Goal: Task Accomplishment & Management: Complete application form

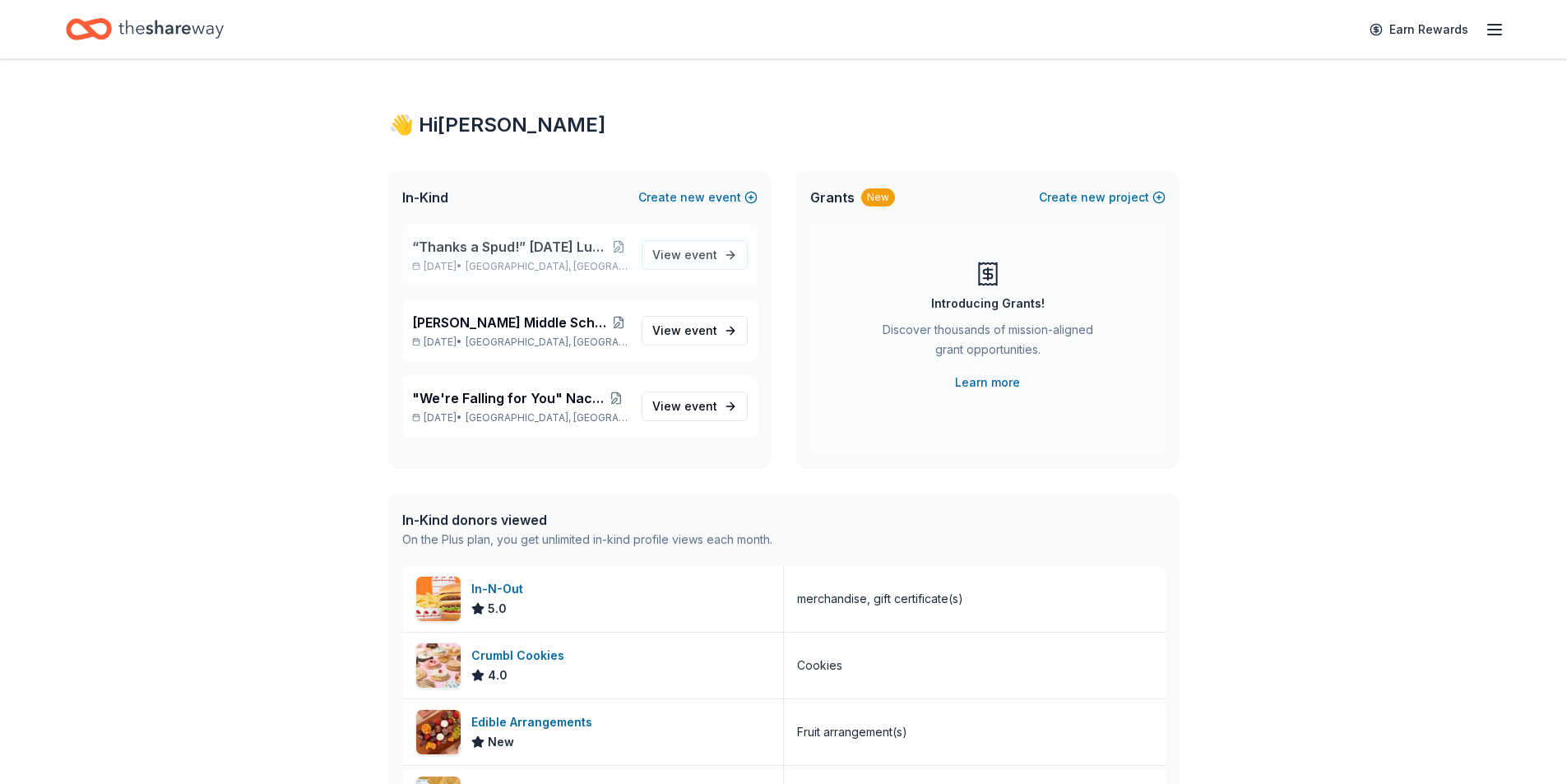
click at [520, 255] on span "“Thanks a Spud!” [DATE] Luncheon & Gift Giveaway" at bounding box center [510, 246] width 197 height 19
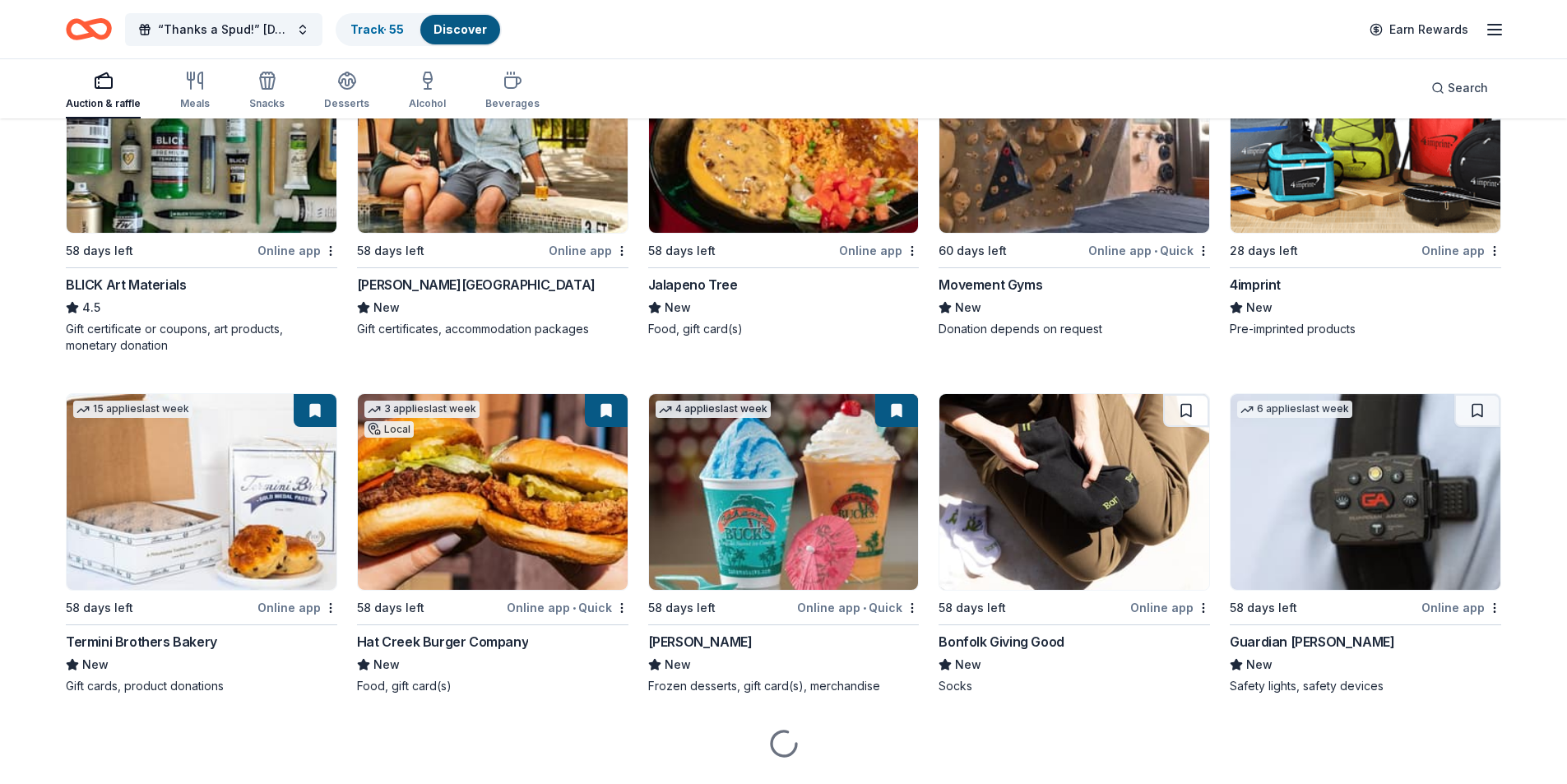
scroll to position [3465, 0]
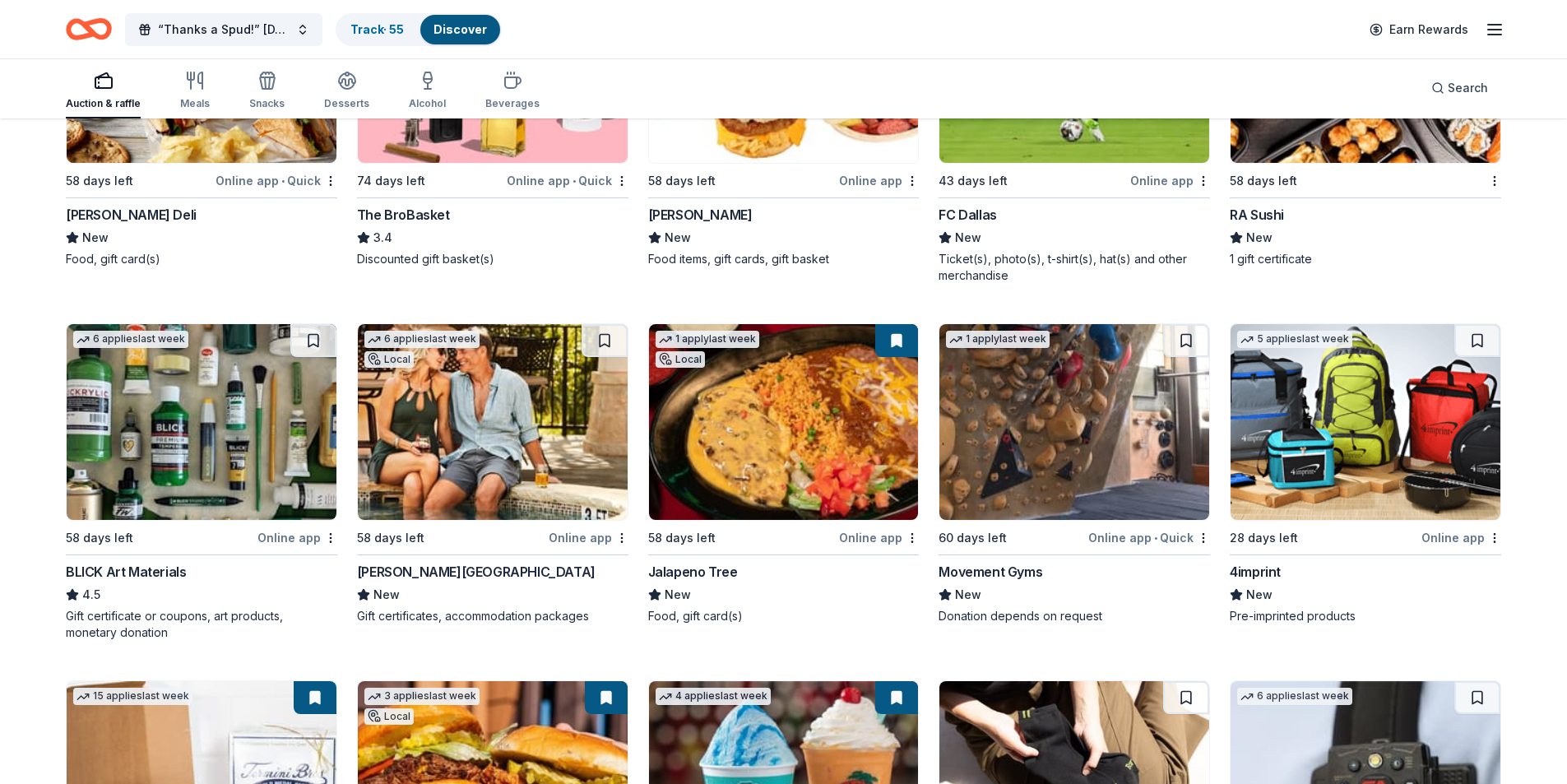
click at [835, 377] on img at bounding box center [784, 422] width 269 height 196
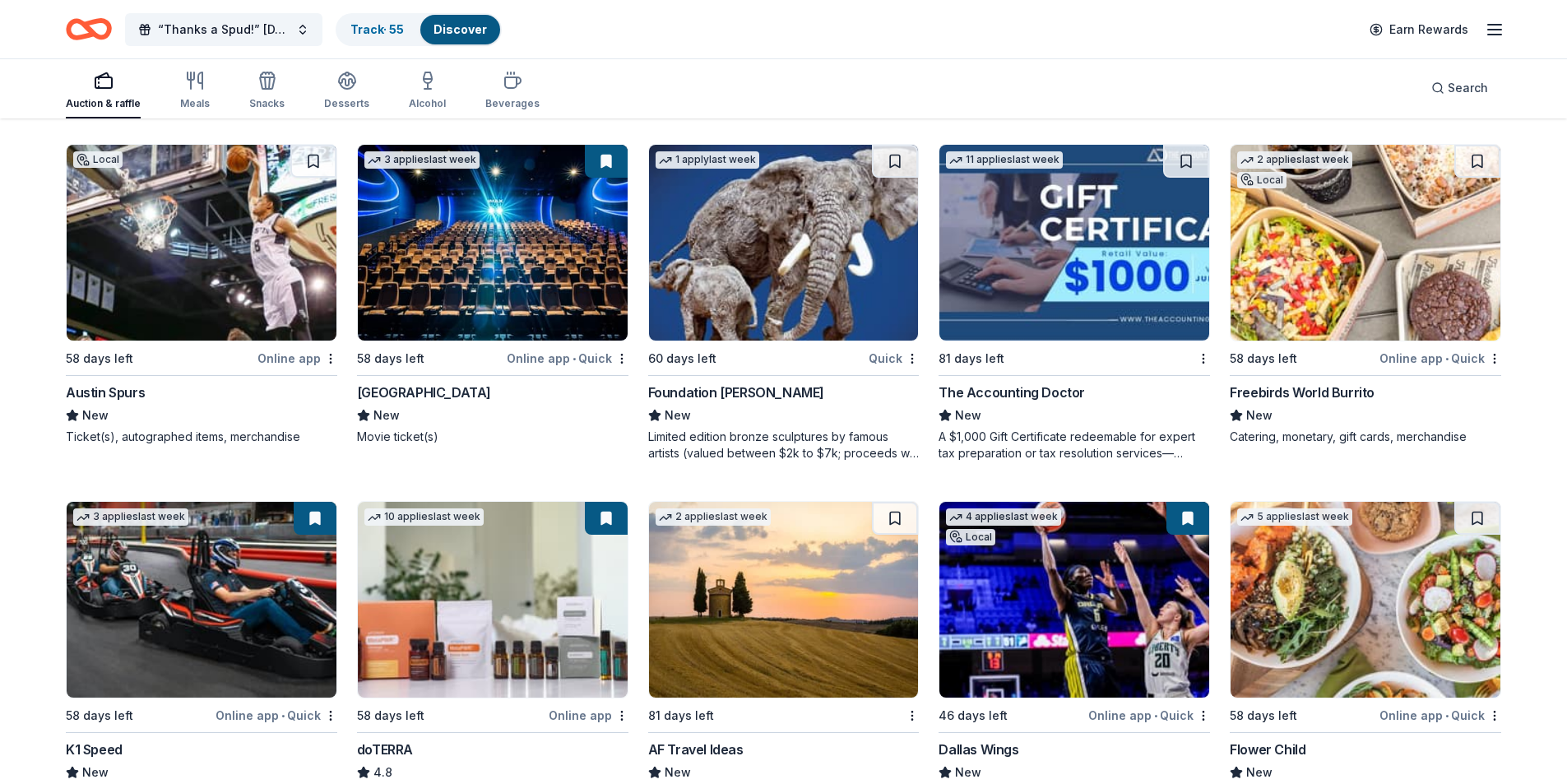
scroll to position [4452, 0]
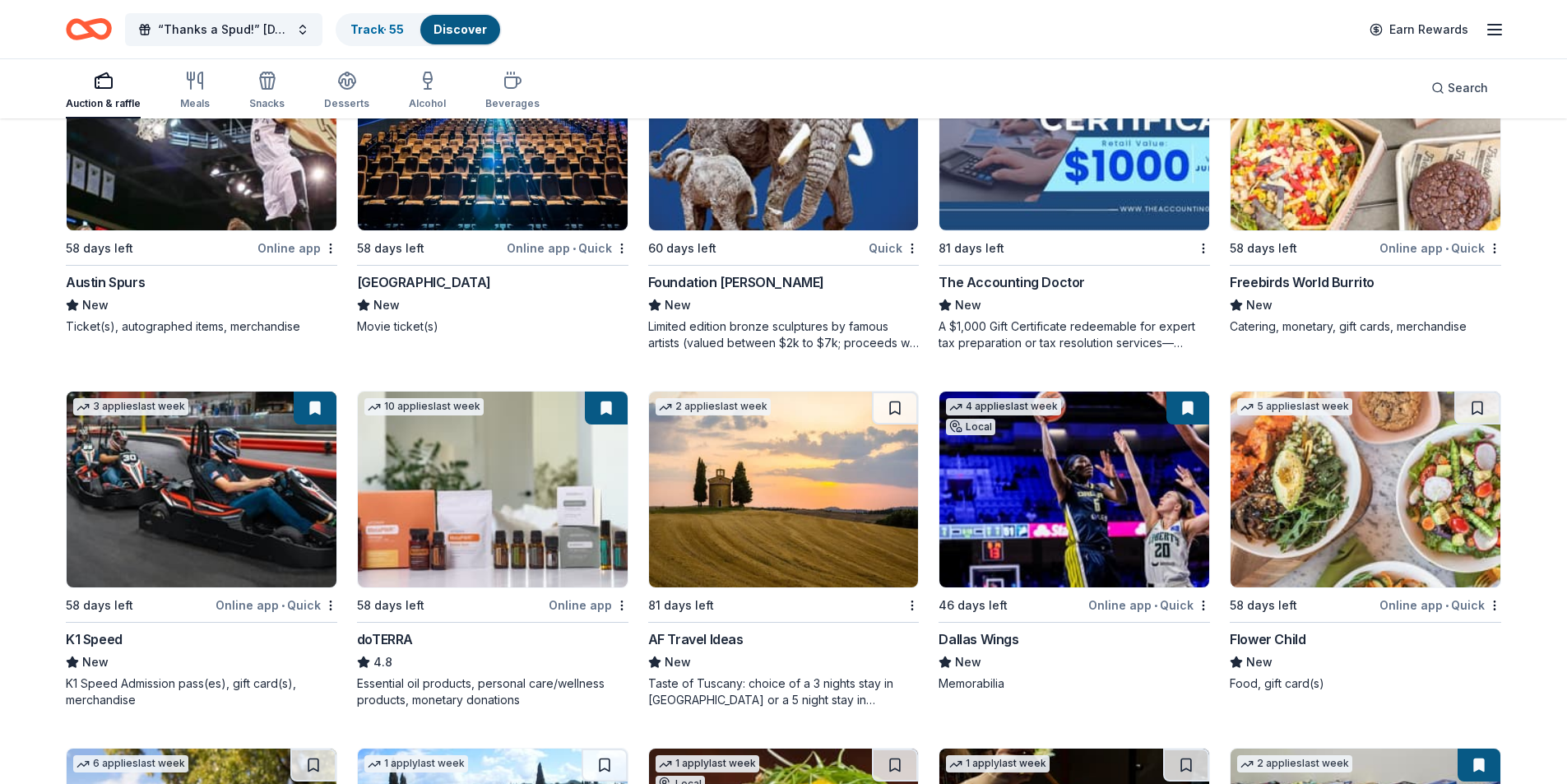
click at [783, 161] on img at bounding box center [784, 132] width 269 height 196
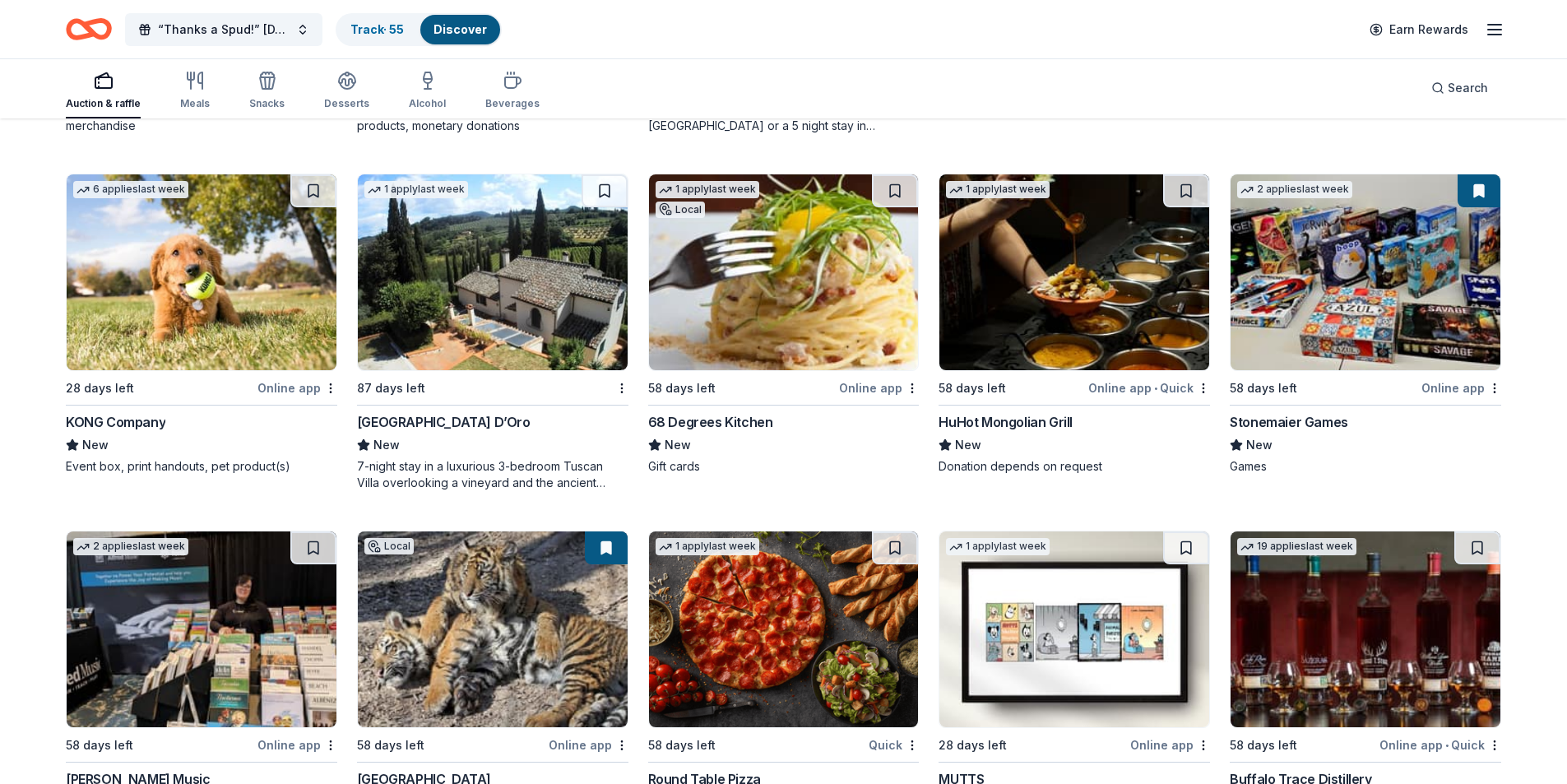
scroll to position [5110, 0]
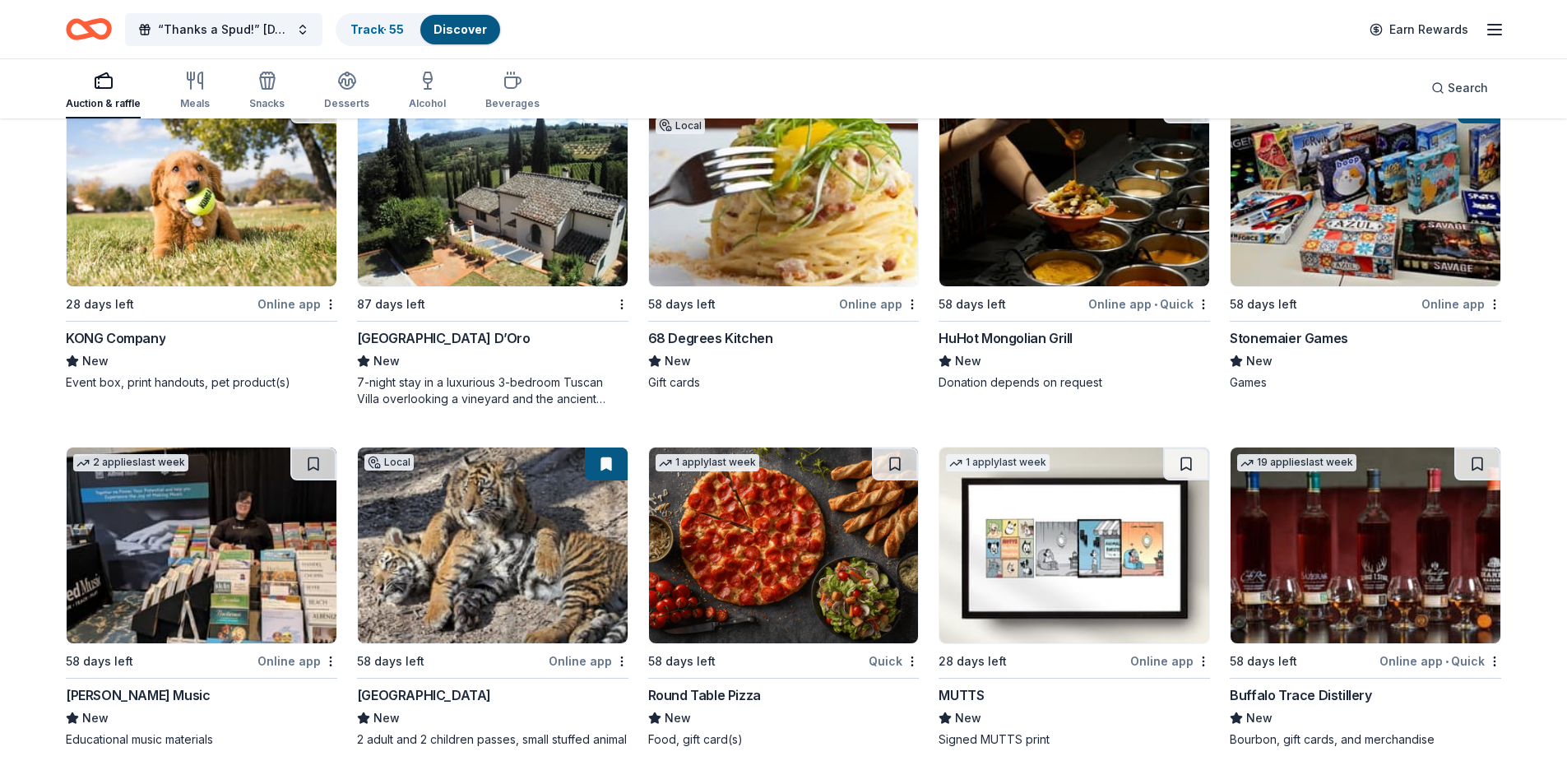
click at [156, 226] on img at bounding box center [201, 188] width 269 height 196
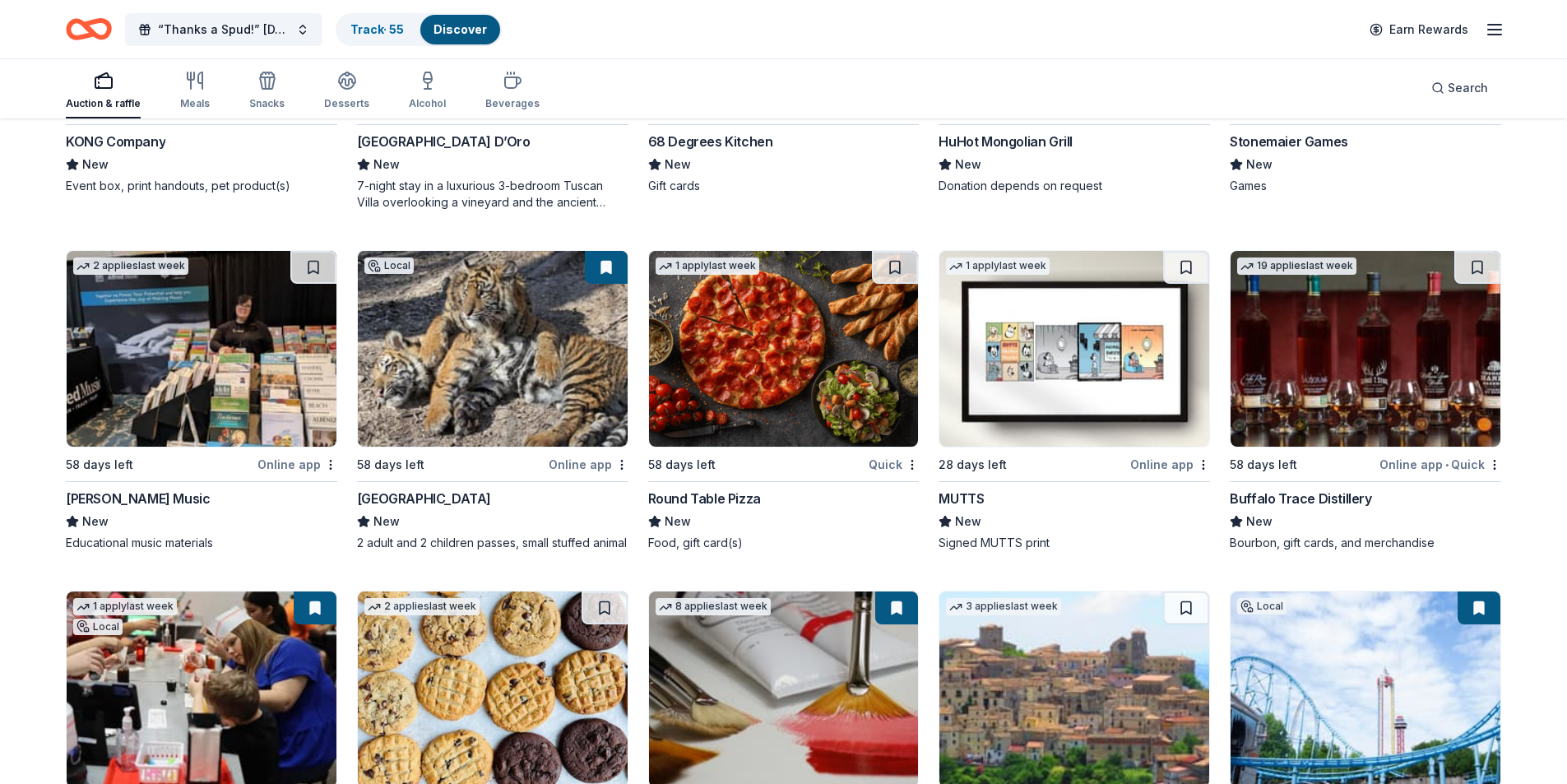
scroll to position [5356, 0]
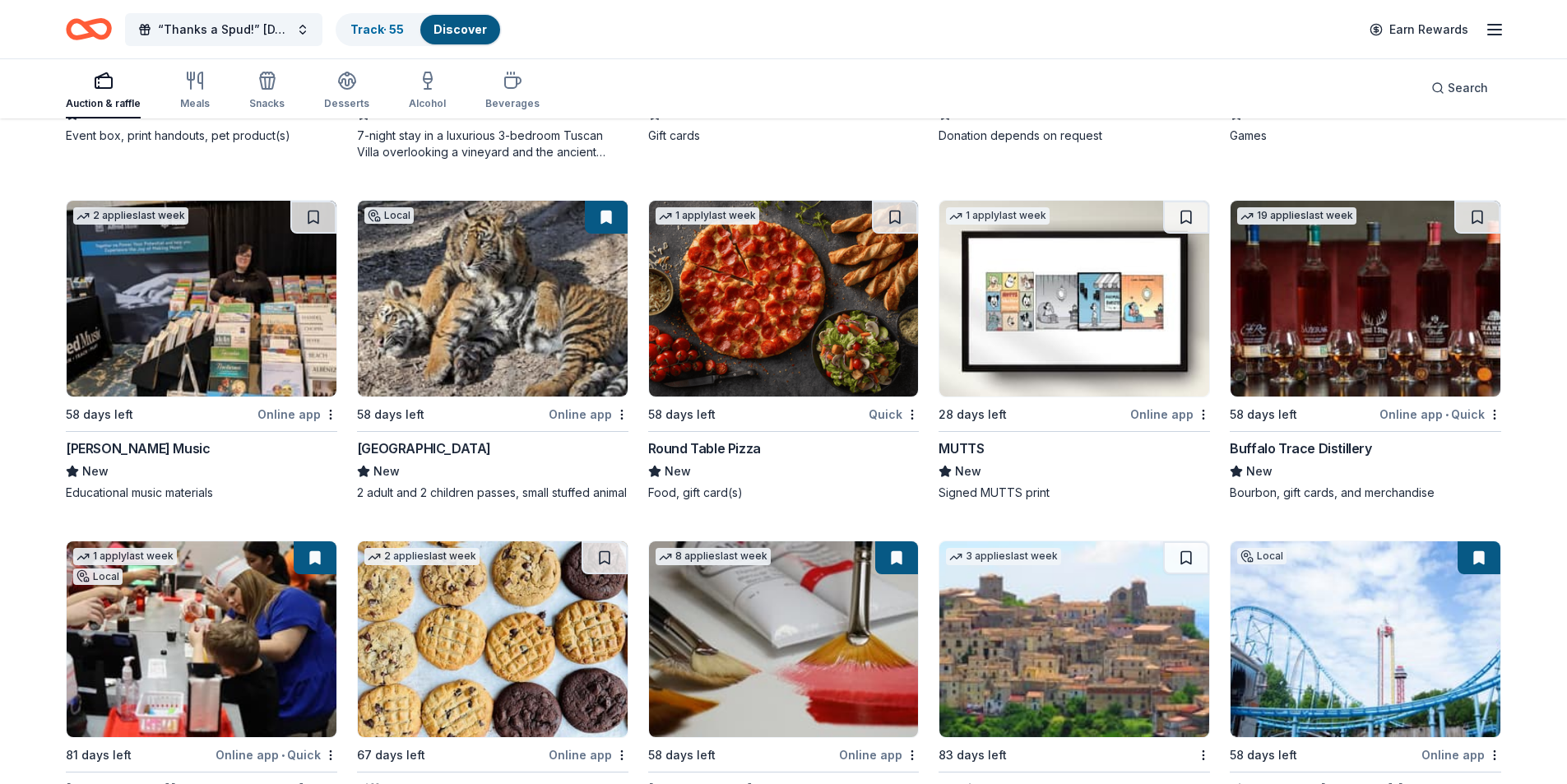
click at [1094, 288] on img at bounding box center [1074, 299] width 269 height 196
click at [209, 287] on img at bounding box center [201, 299] width 269 height 196
click at [143, 316] on img at bounding box center [201, 299] width 269 height 196
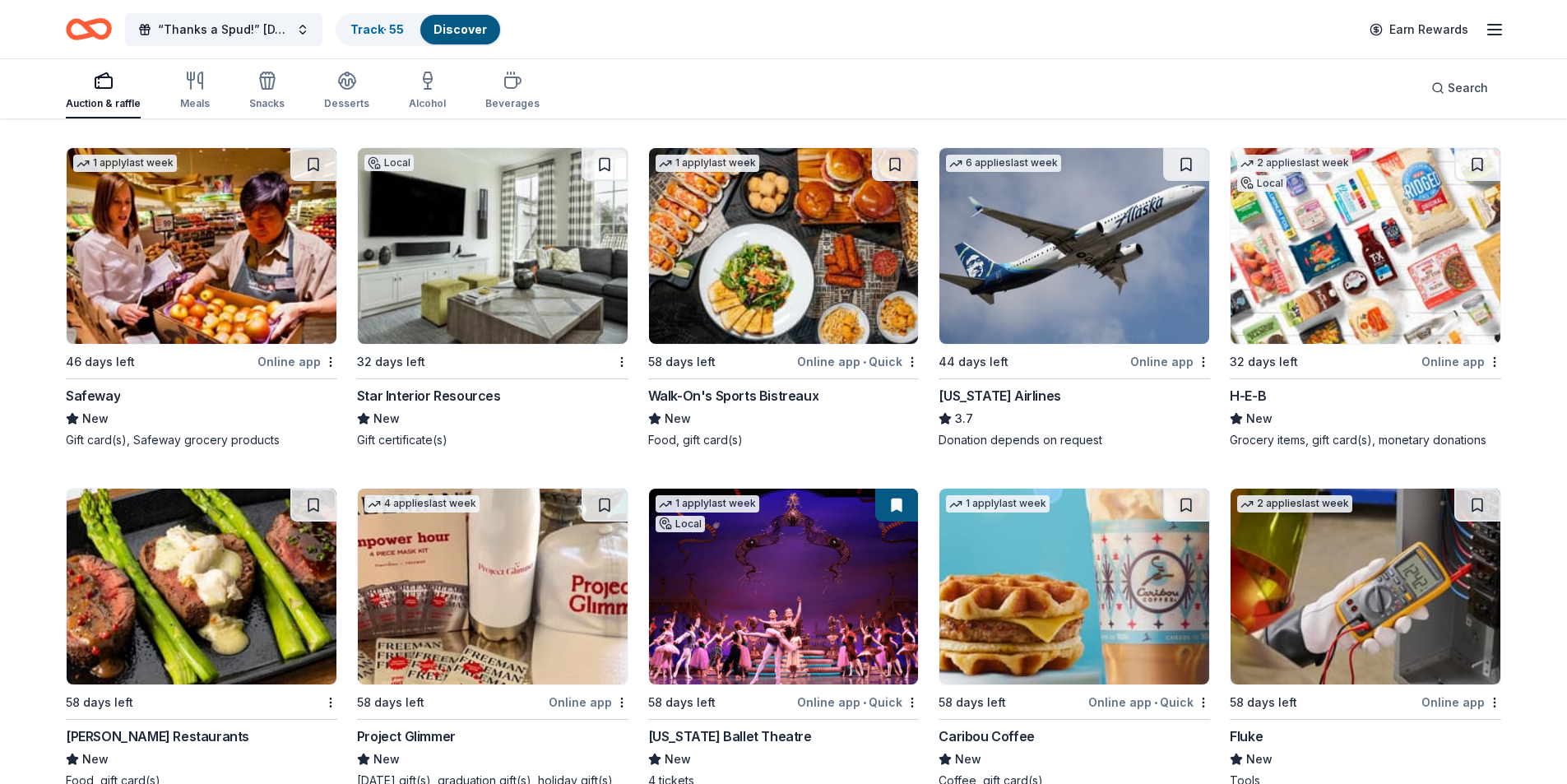
scroll to position [8948, 0]
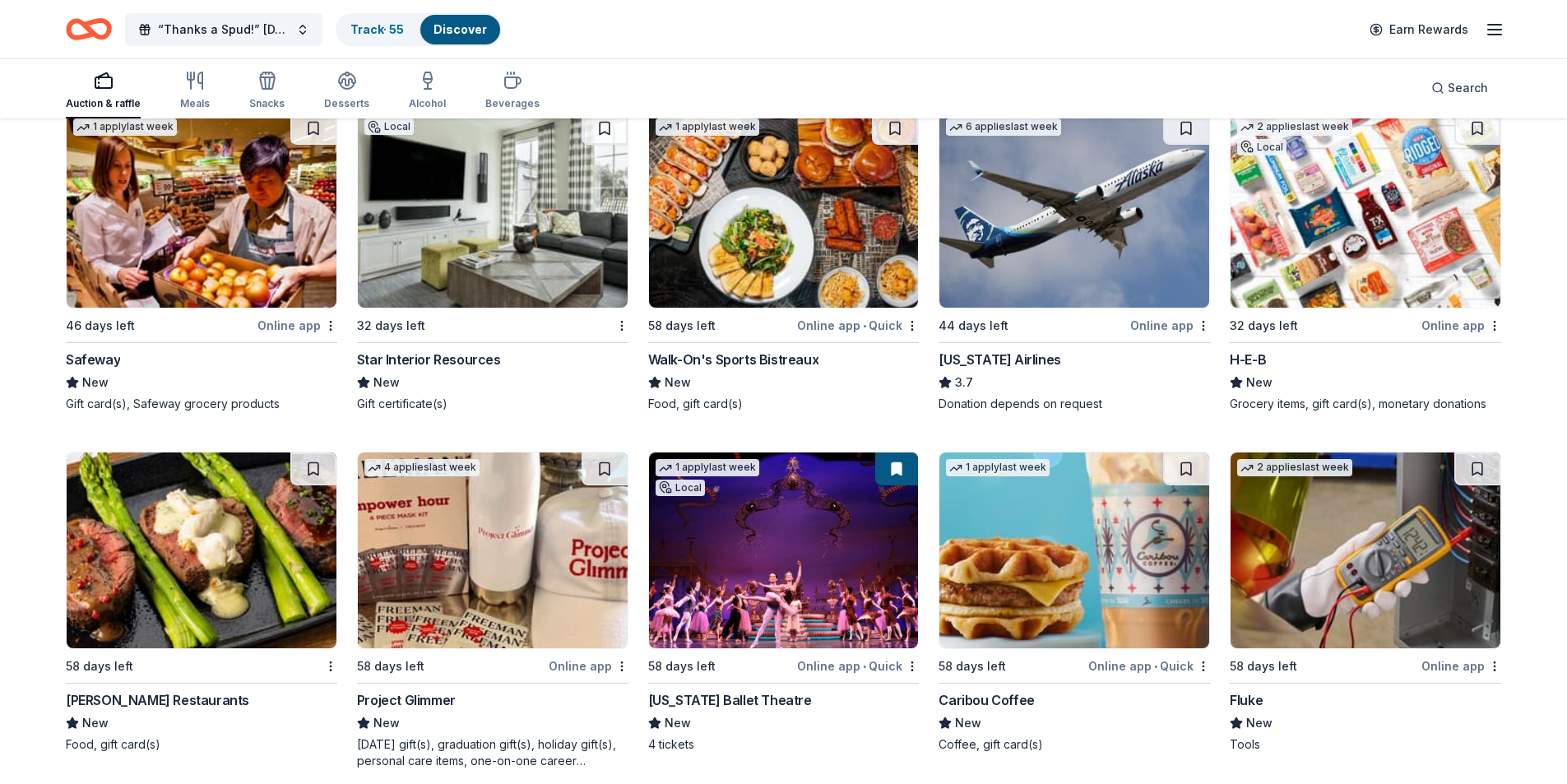
click at [1312, 575] on img at bounding box center [1366, 550] width 269 height 196
click at [1072, 564] on img at bounding box center [1074, 550] width 269 height 196
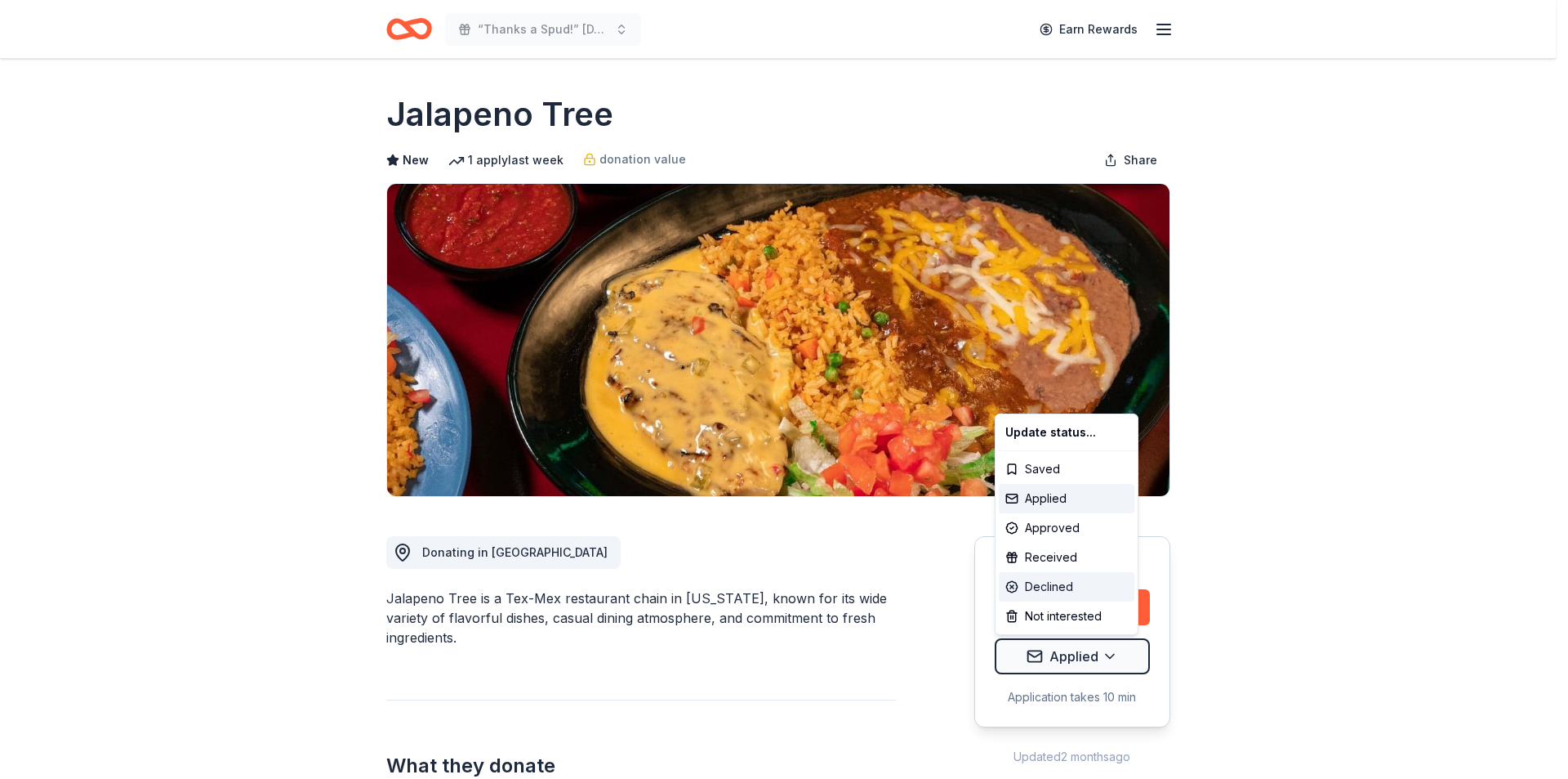
click at [1067, 580] on div "Declined" at bounding box center [1067, 587] width 136 height 29
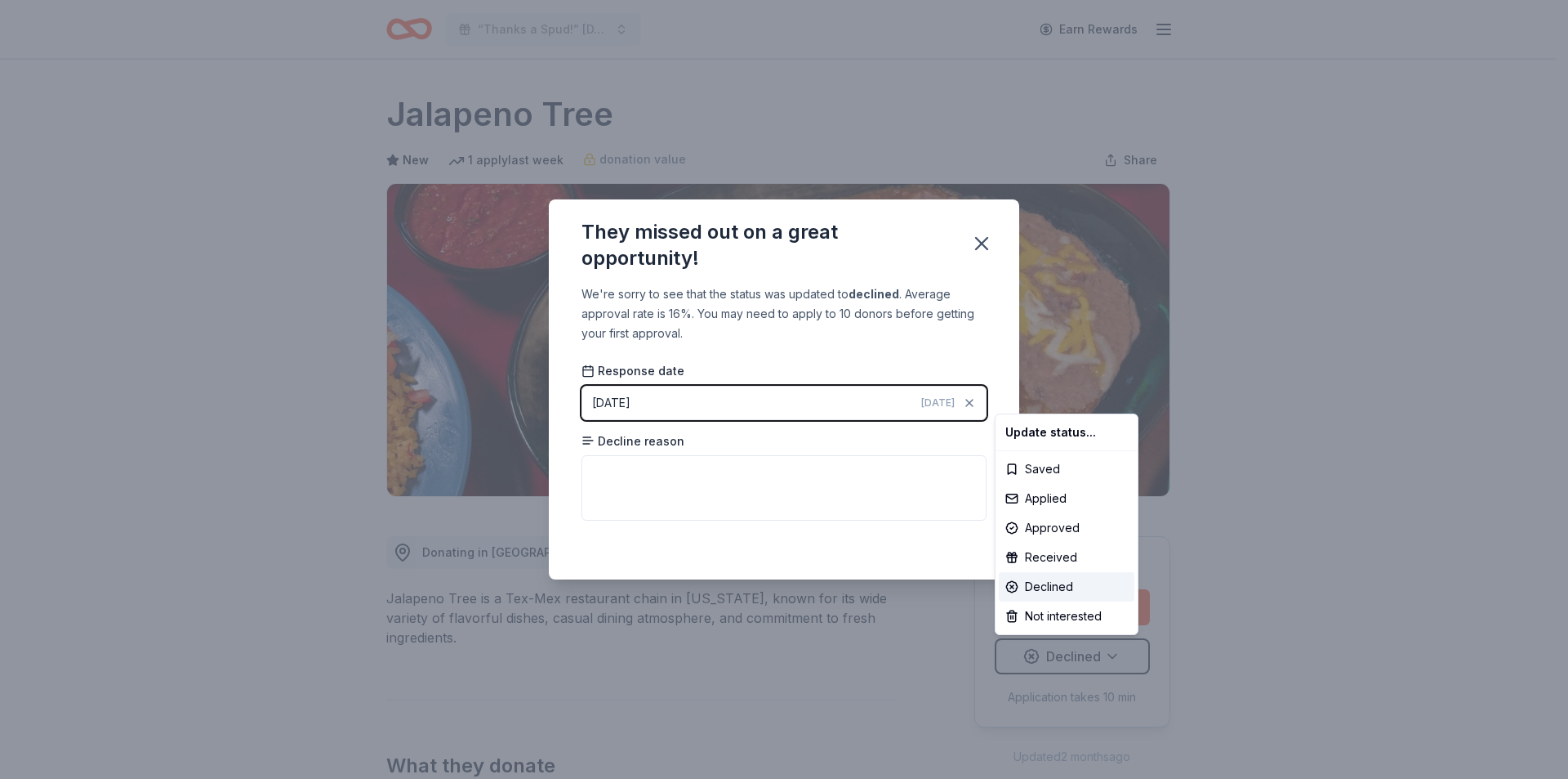
click at [985, 240] on html "“Thanks a Spud!” Thanksgiving Luncheon & Gift Giveaway Earn Rewards Due in 58 d…" at bounding box center [784, 390] width 1568 height 779
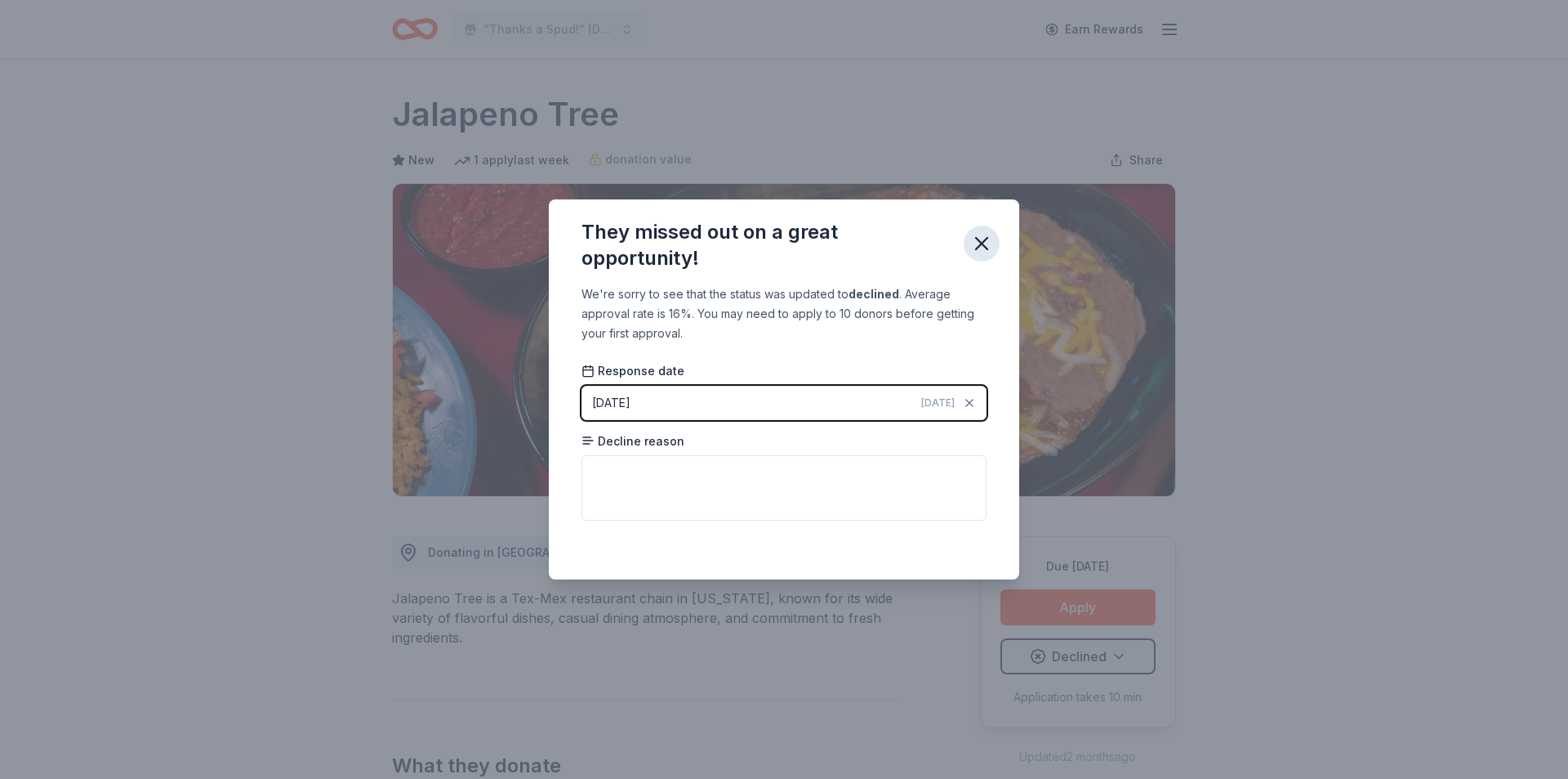
click at [983, 235] on icon "button" at bounding box center [981, 243] width 23 height 23
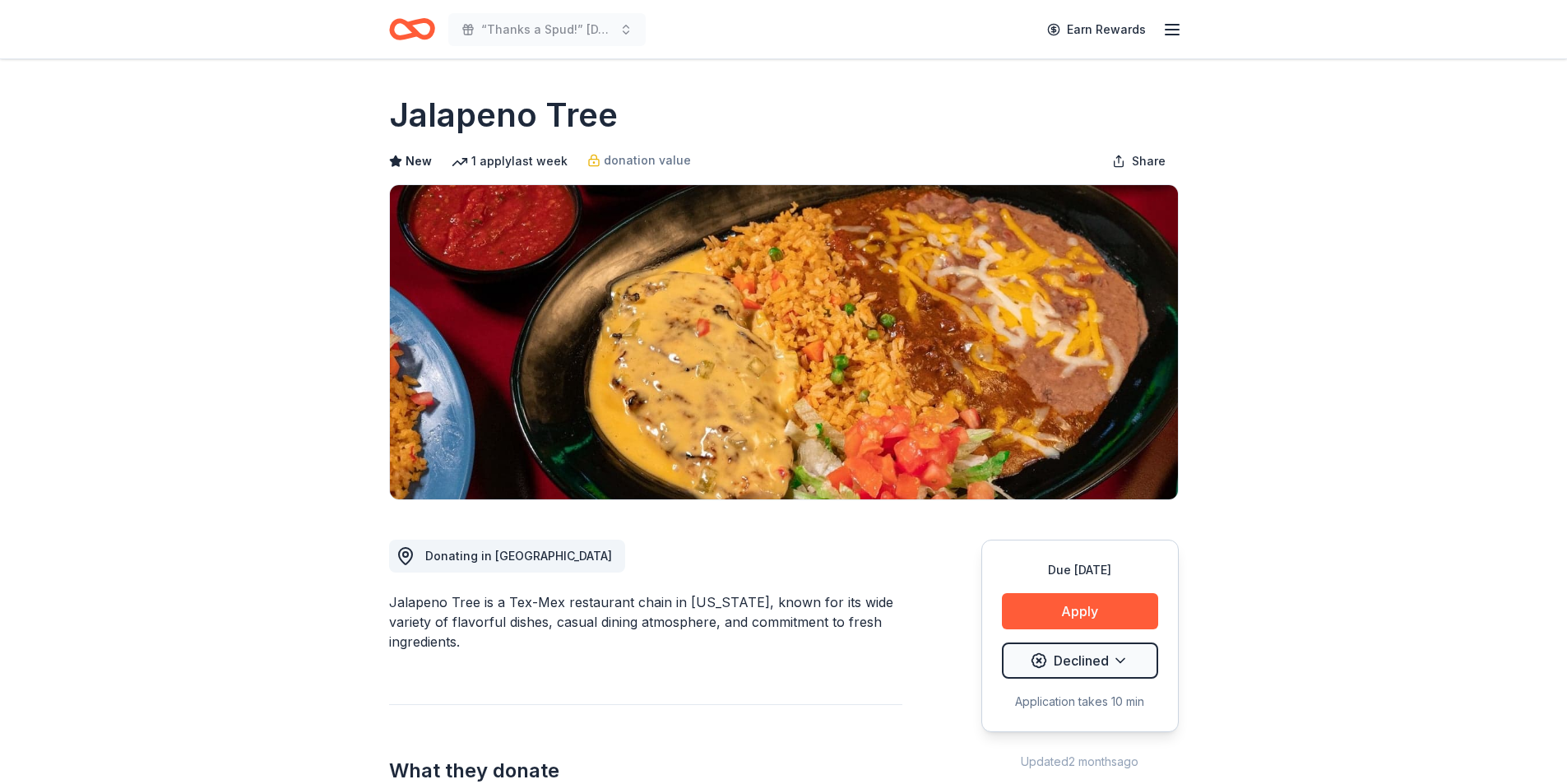
click at [422, 3] on div "“Thanks a Spud!” Thanksgiving Luncheon & Gift Giveaway Earn Rewards" at bounding box center [784, 29] width 843 height 58
click at [422, 17] on icon "Home" at bounding box center [413, 30] width 46 height 39
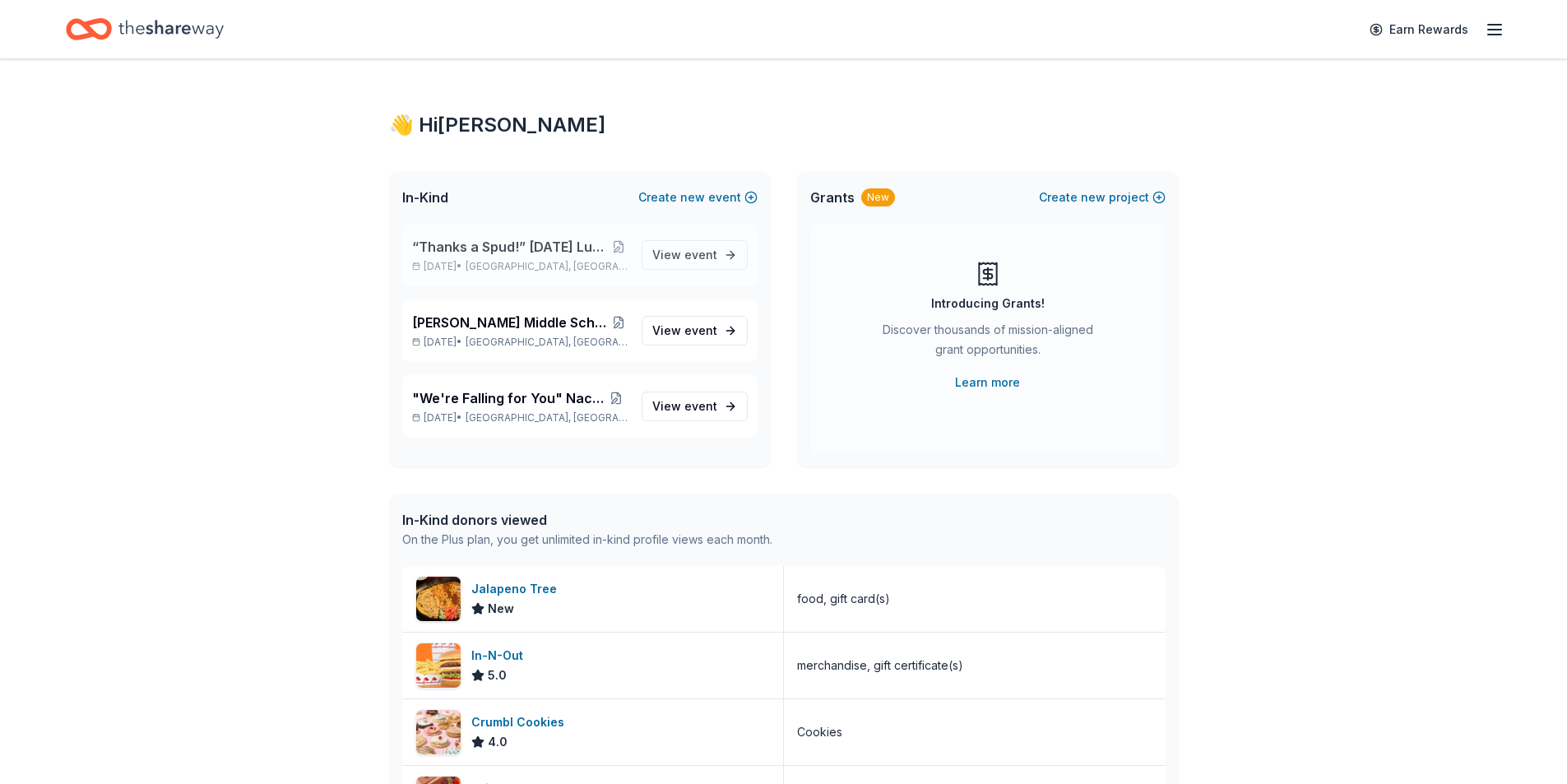
click at [514, 250] on span "“Thanks a Spud!” [DATE] Luncheon & Gift Giveaway" at bounding box center [510, 246] width 197 height 19
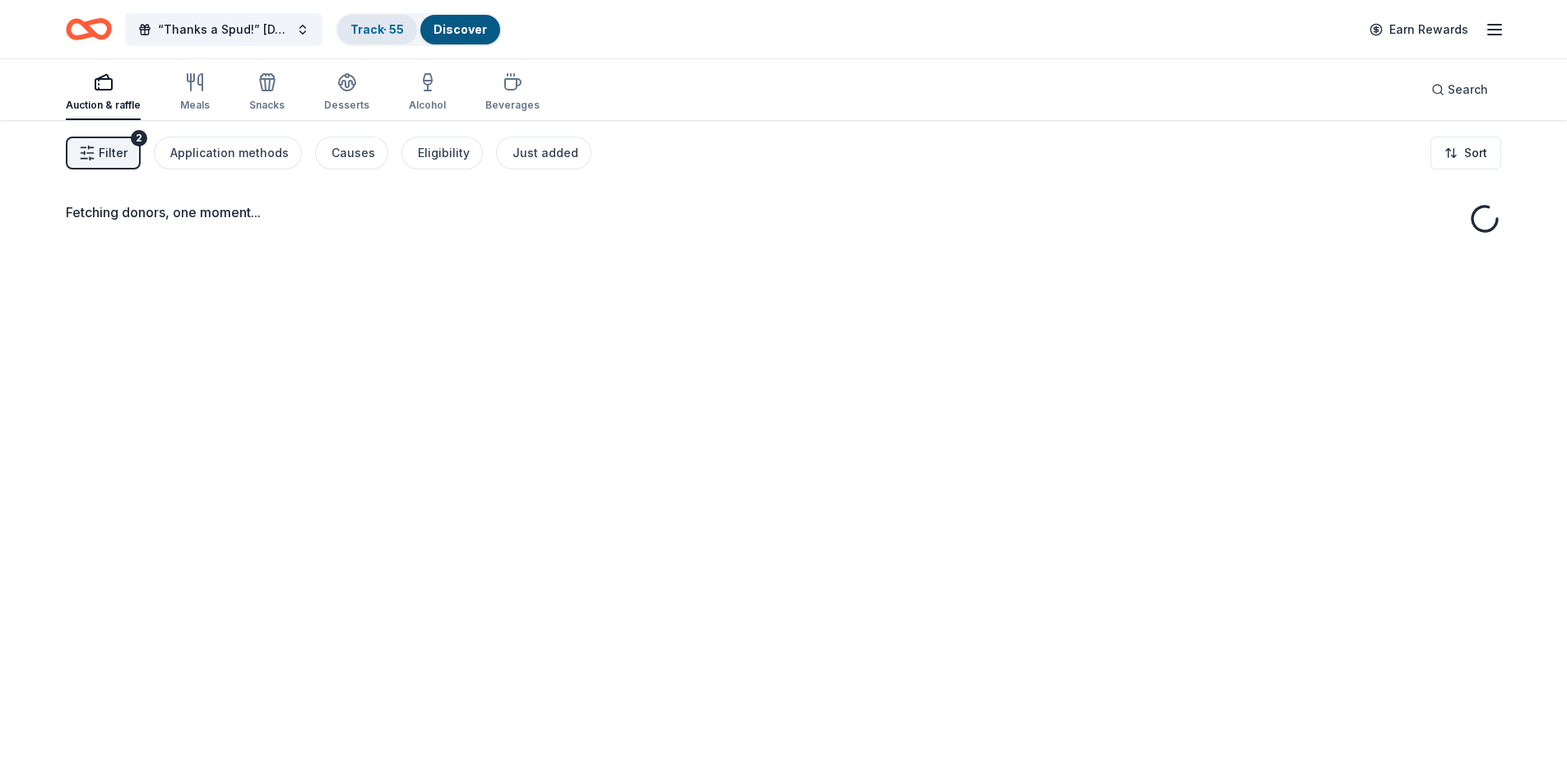
click at [389, 28] on link "Track · 55" at bounding box center [377, 29] width 54 height 14
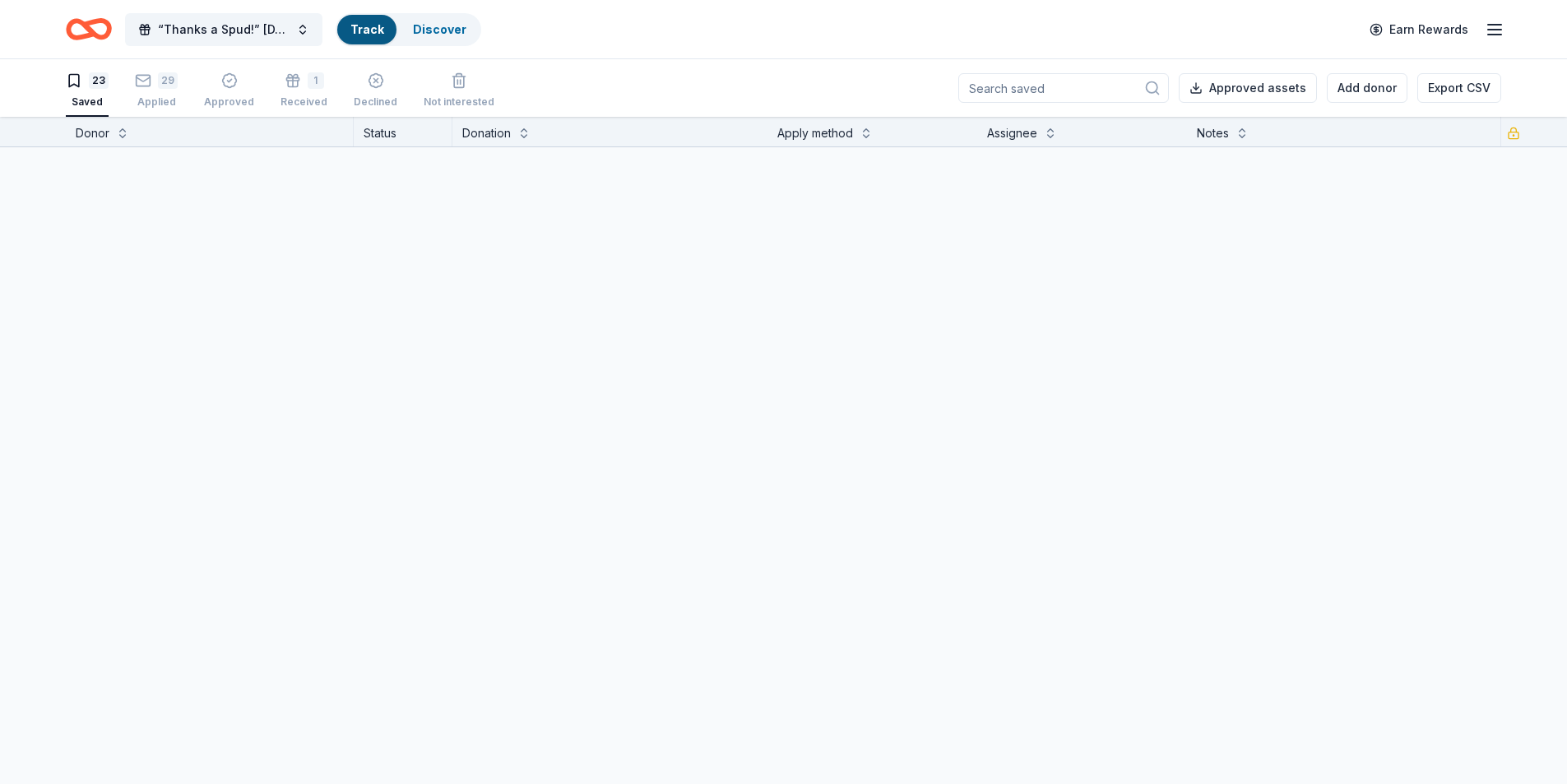
scroll to position [1, 0]
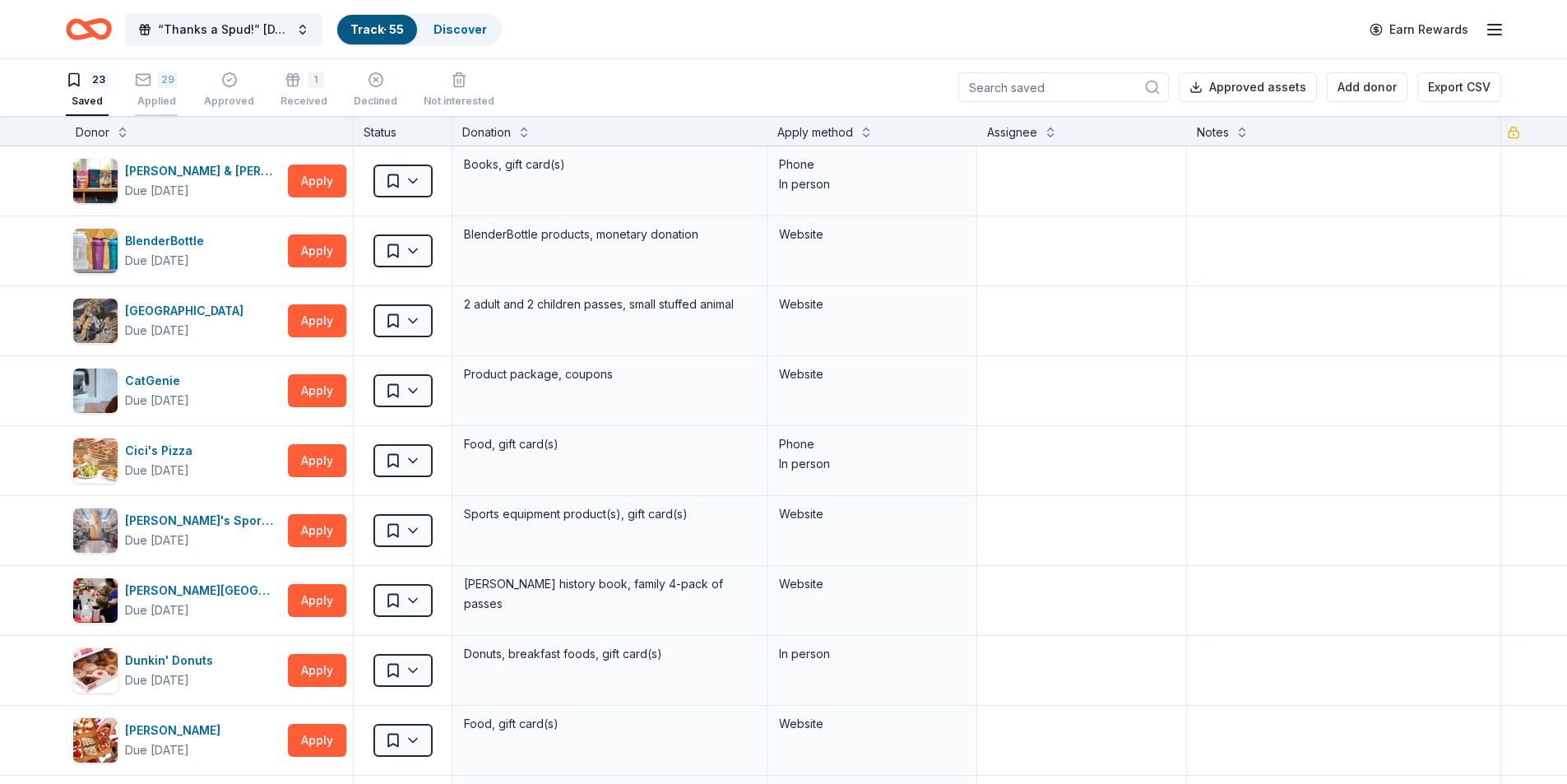
click at [140, 85] on rect "button" at bounding box center [143, 79] width 14 height 11
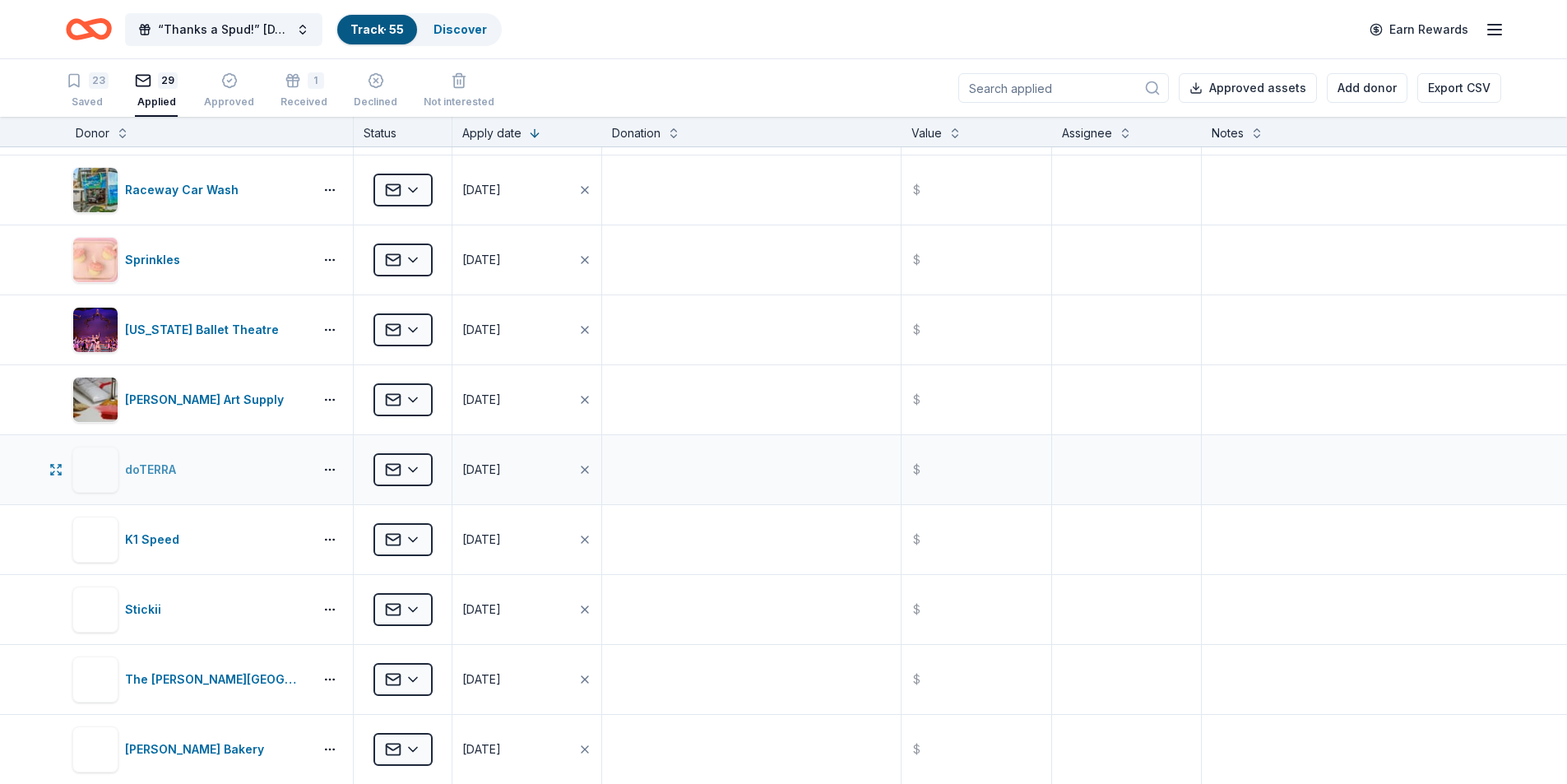
scroll to position [493, 0]
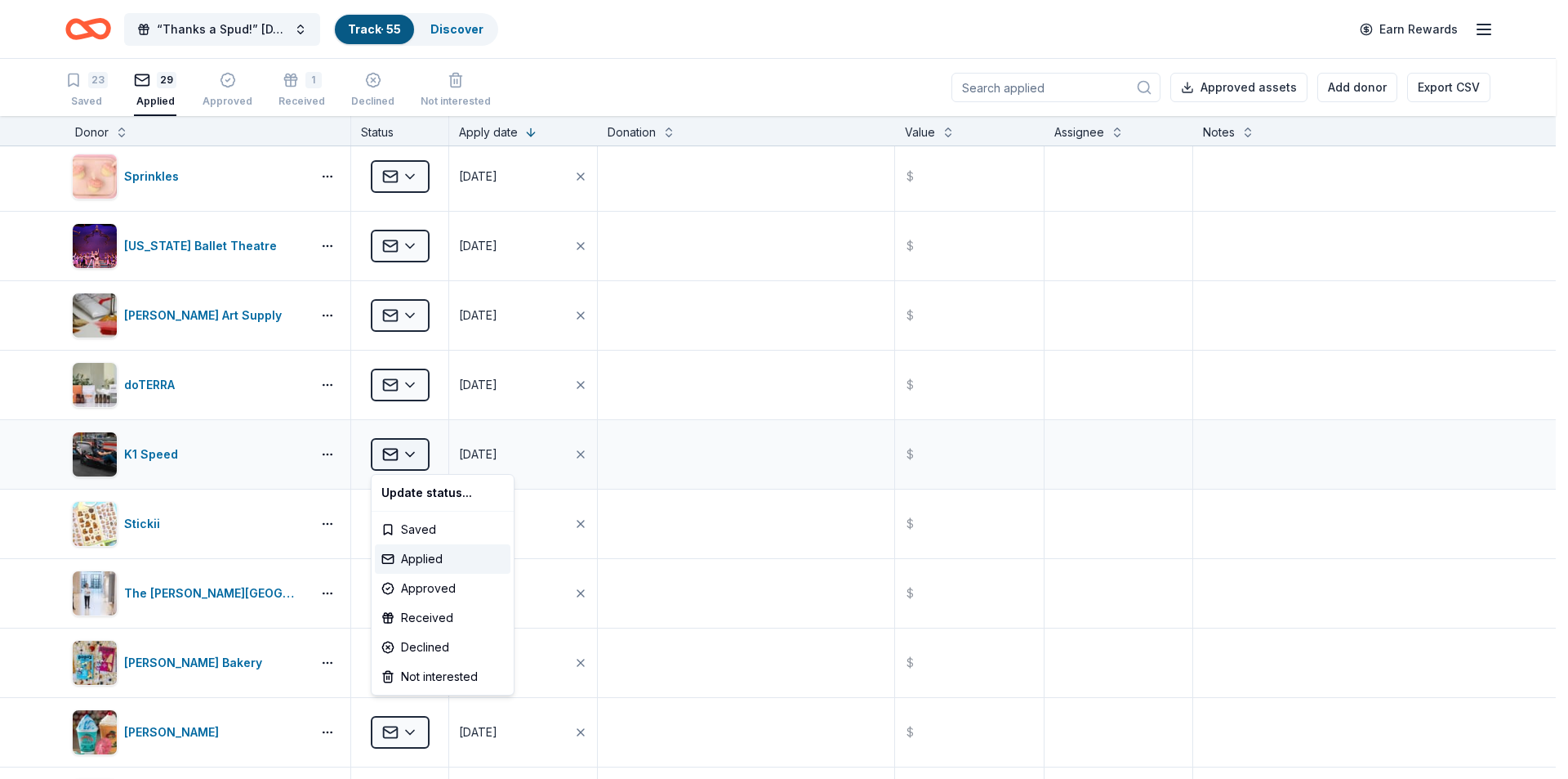
click at [398, 457] on html "10% “Thanks a Spud!” Thanksgiving Luncheon & Gift Giveaway Track · 55 Discover …" at bounding box center [784, 390] width 1568 height 779
click at [24, 605] on html "10% “Thanks a Spud!” Thanksgiving Luncheon & Gift Giveaway Track · 55 Discover …" at bounding box center [784, 390] width 1568 height 779
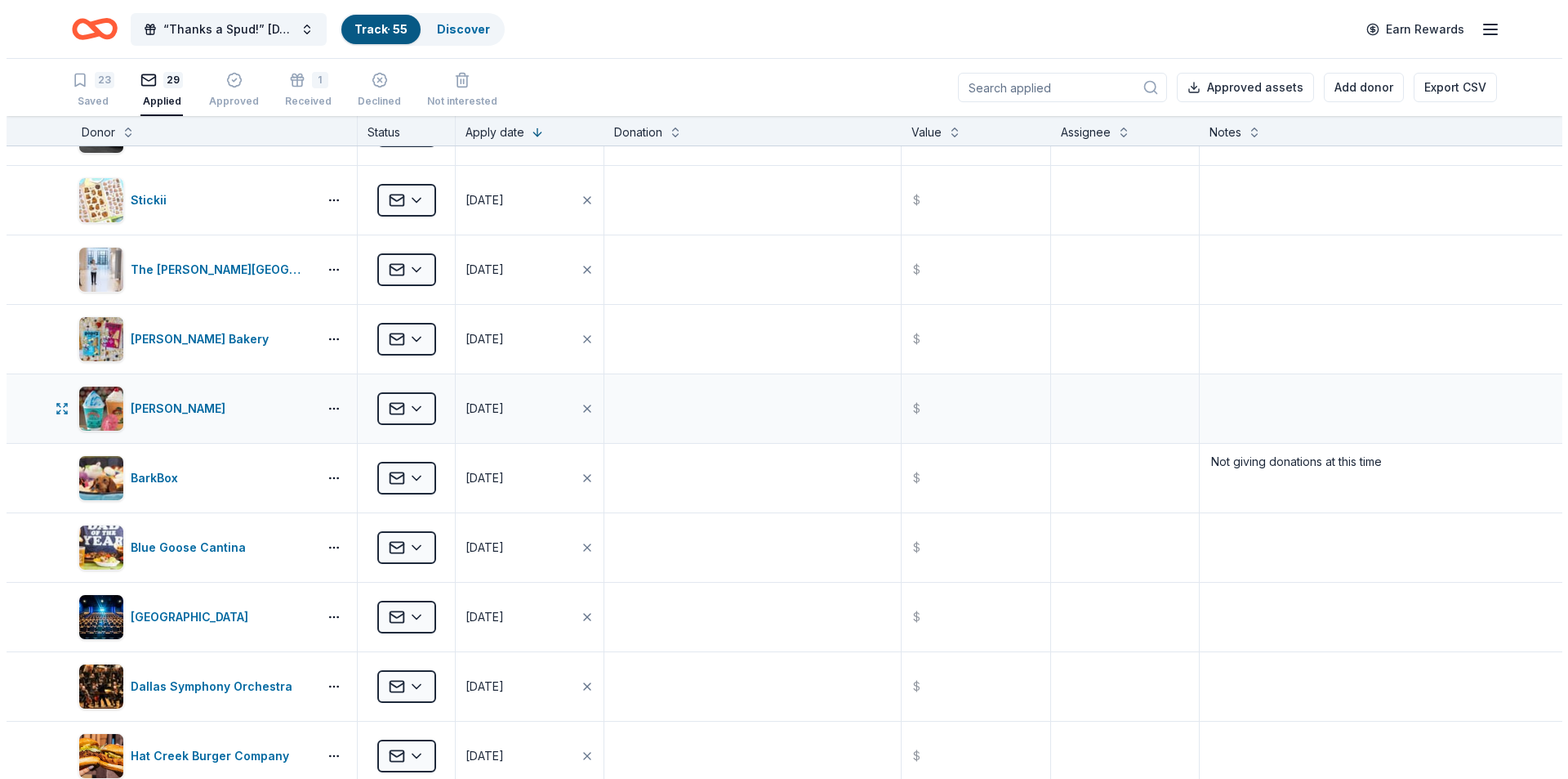
scroll to position [817, 0]
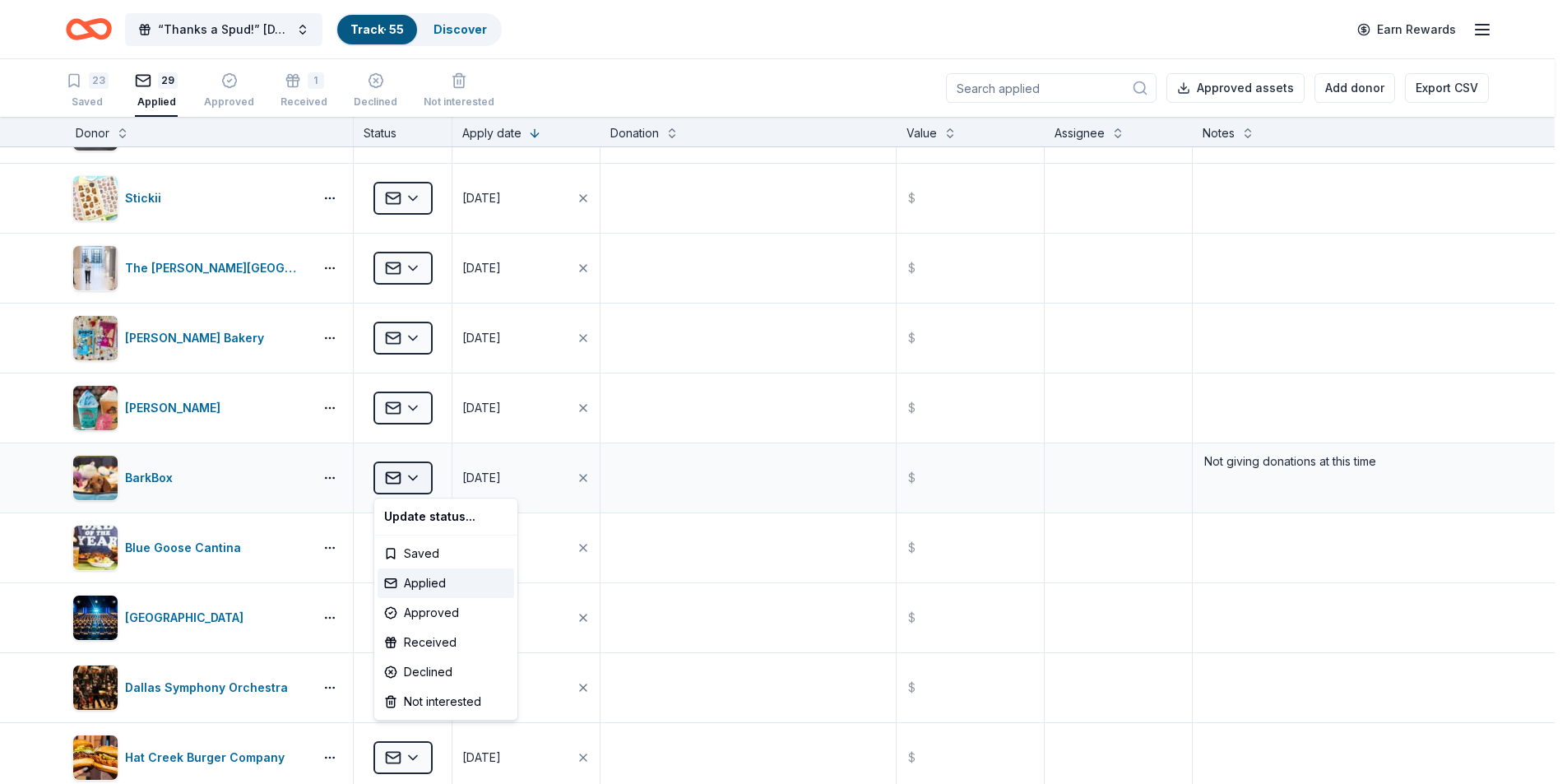
click at [415, 480] on html "10% “Thanks a Spud!” Thanksgiving Luncheon & Gift Giveaway Track · 55 Discover …" at bounding box center [784, 392] width 1567 height 784
click at [444, 680] on div "Declined" at bounding box center [446, 671] width 137 height 30
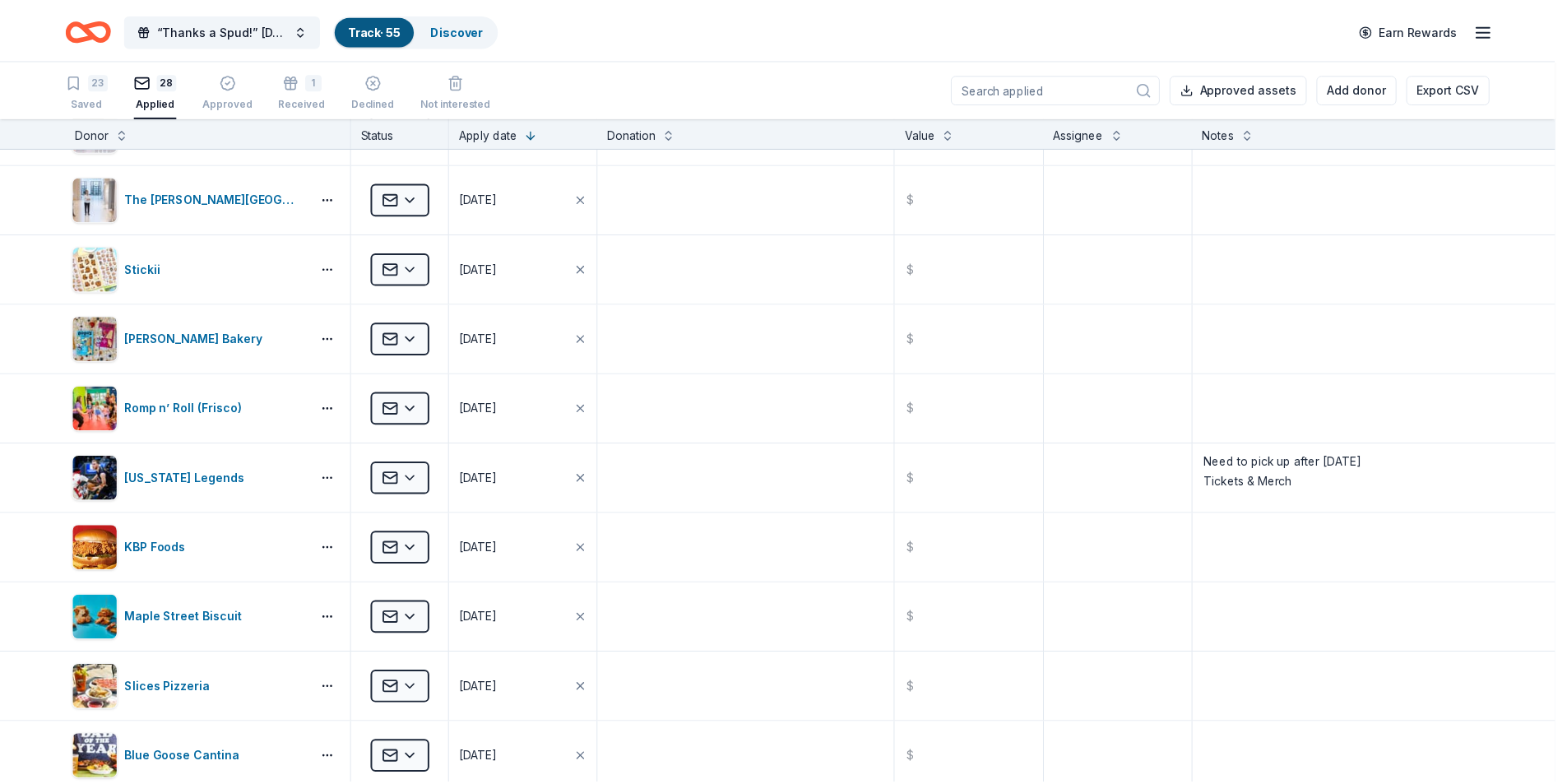
scroll to position [753, 0]
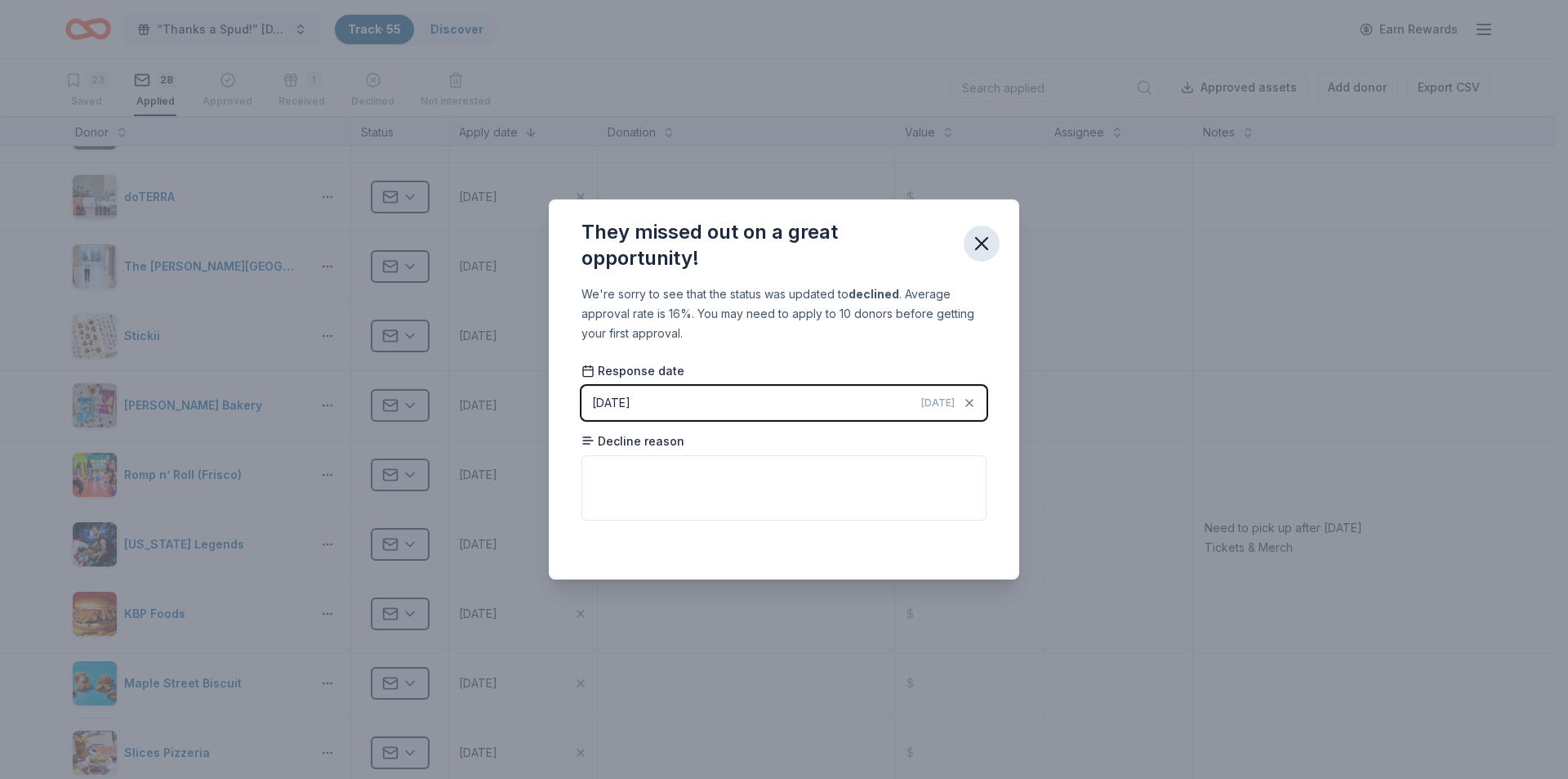
click at [982, 234] on icon "button" at bounding box center [981, 243] width 23 height 23
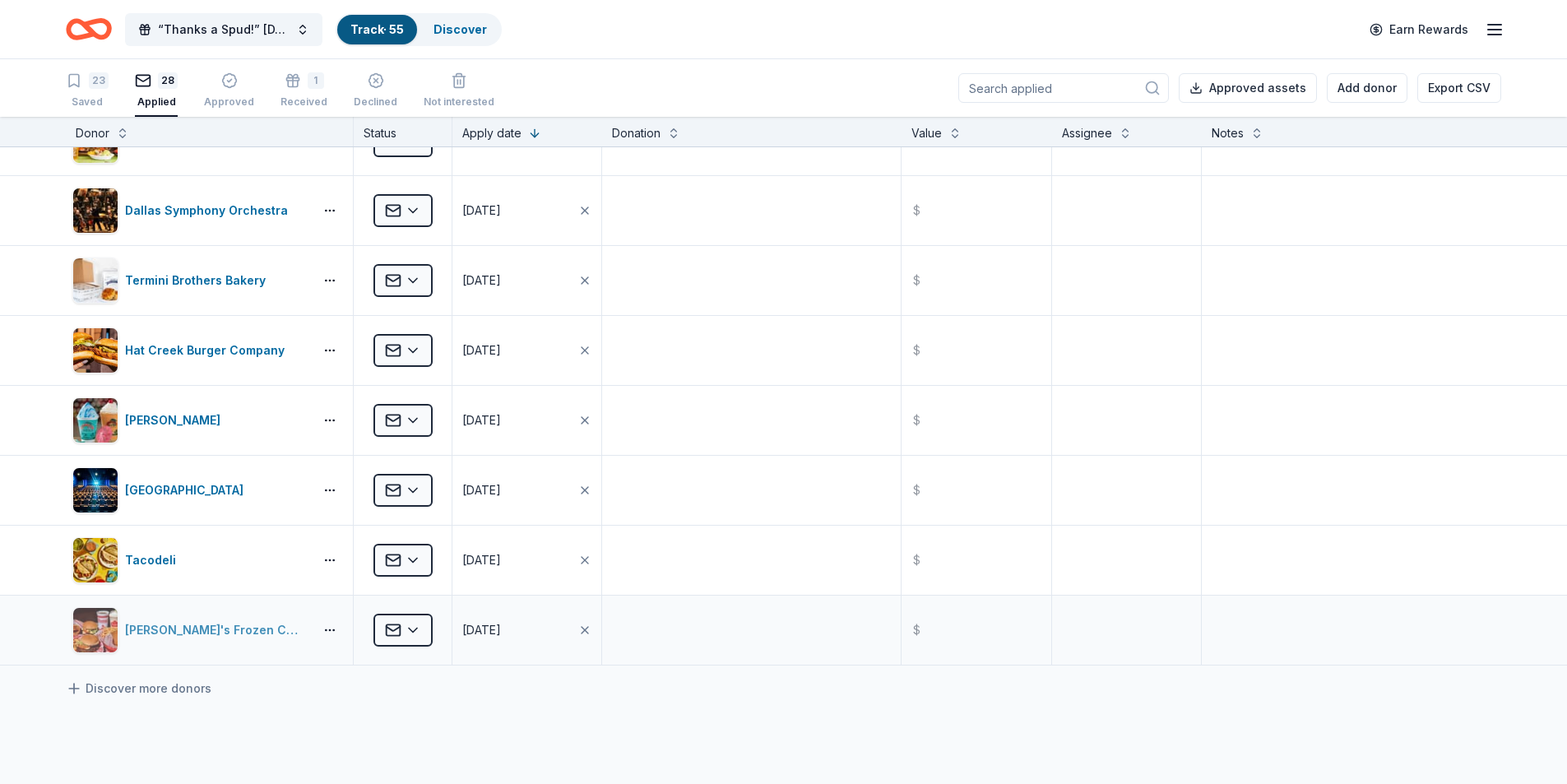
scroll to position [1492, 0]
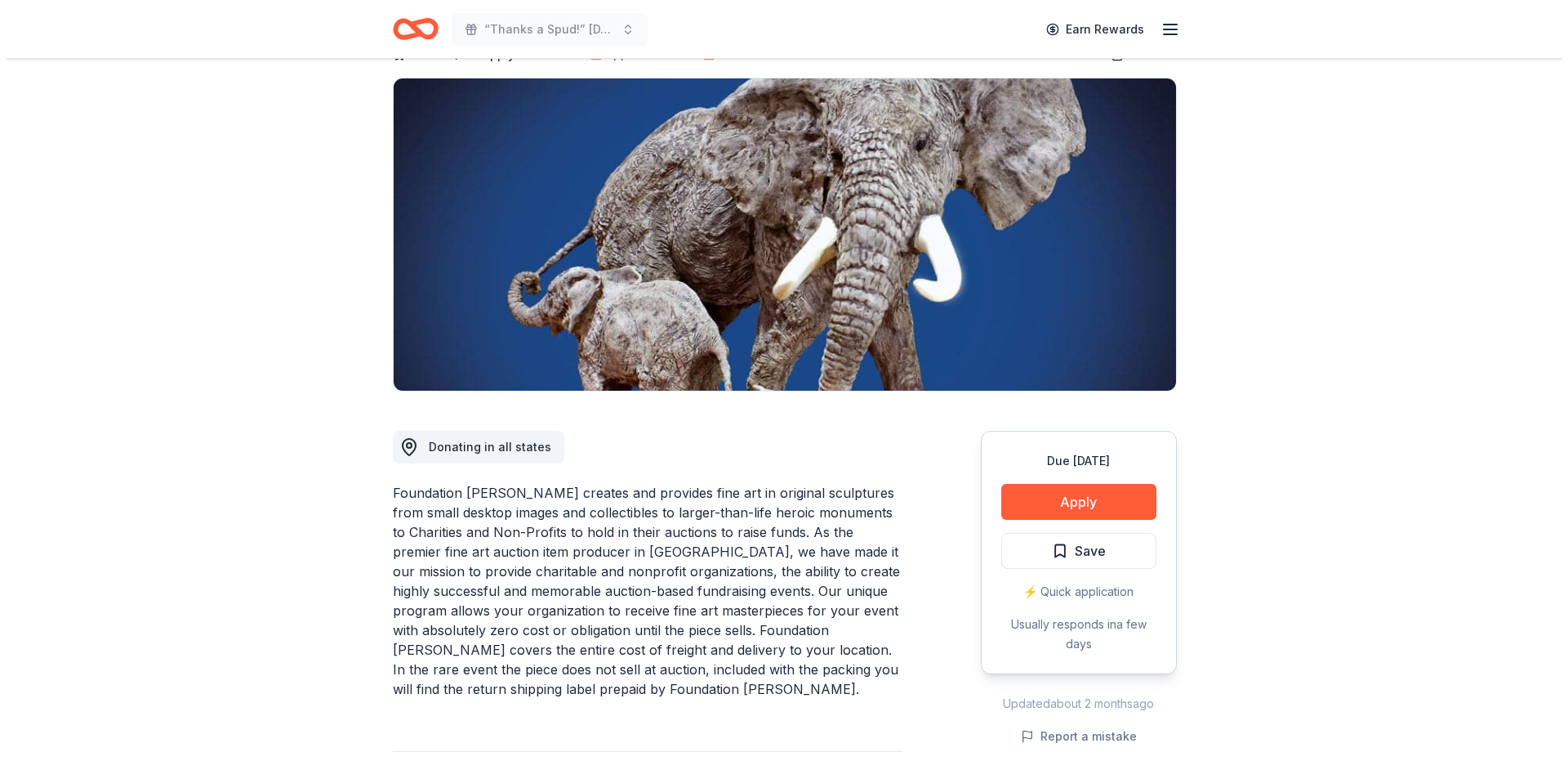
scroll to position [163, 0]
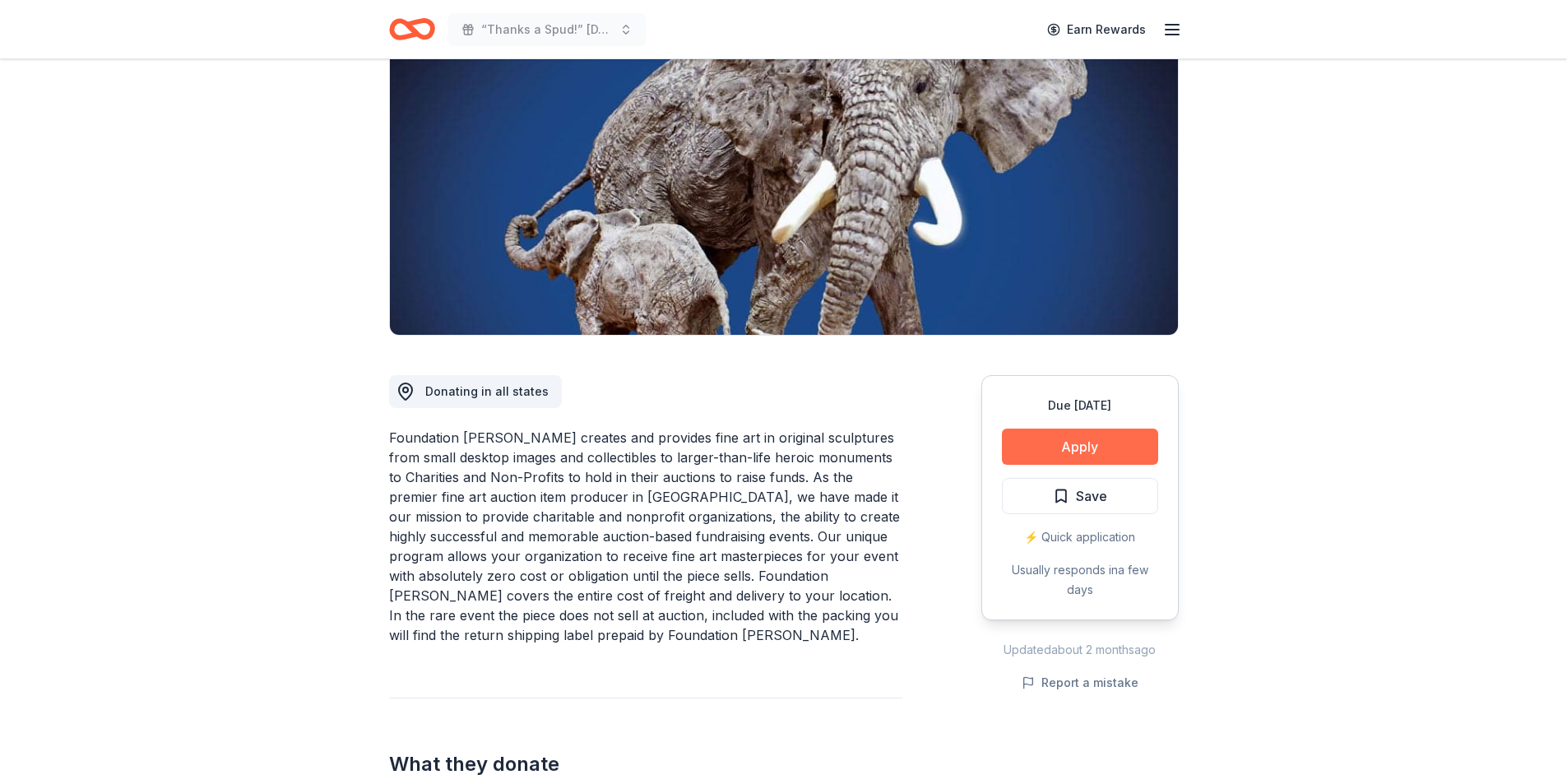
click at [1096, 445] on button "Apply" at bounding box center [1080, 445] width 156 height 36
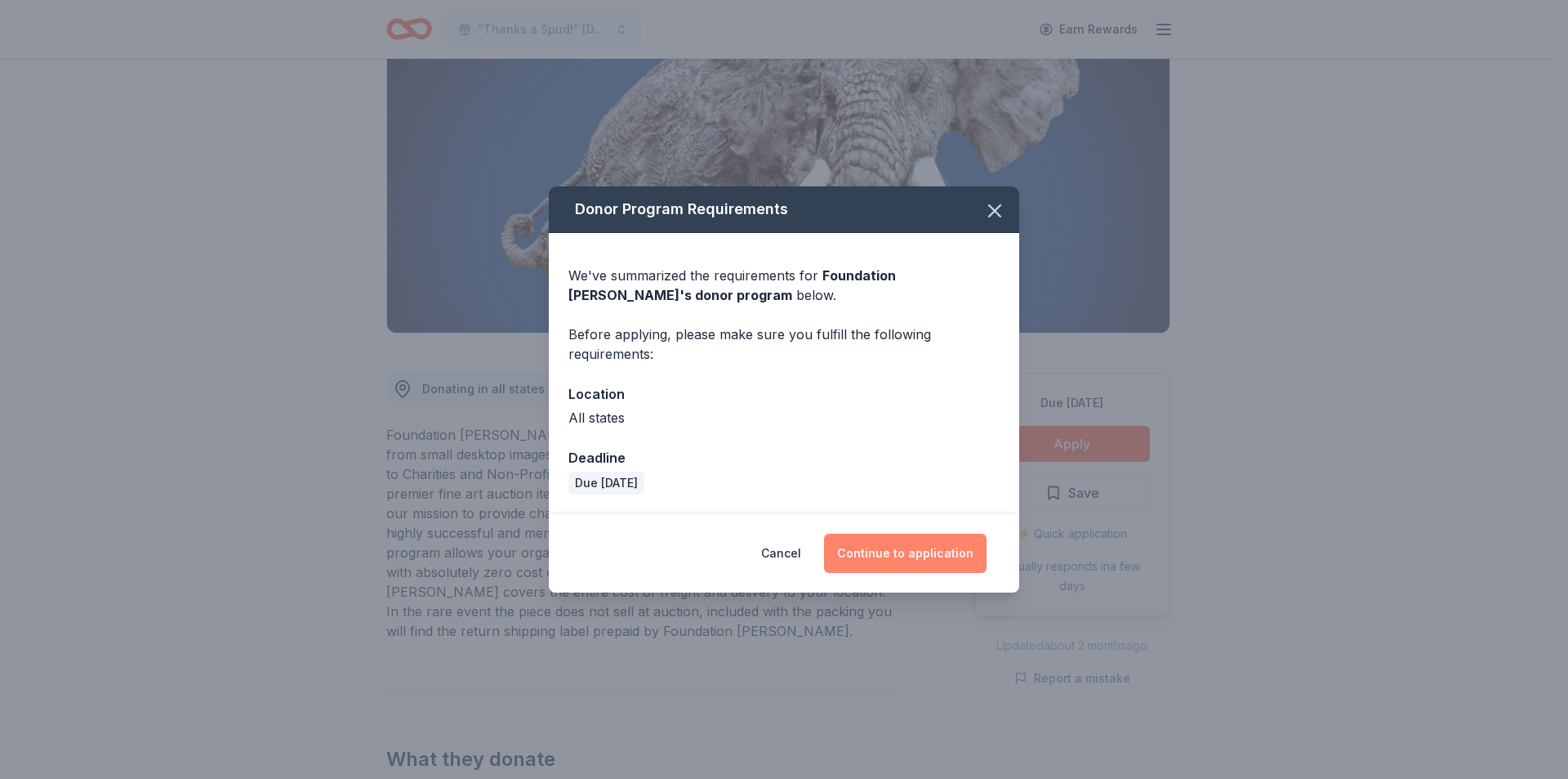
click at [887, 571] on button "Continue to application" at bounding box center [905, 553] width 162 height 39
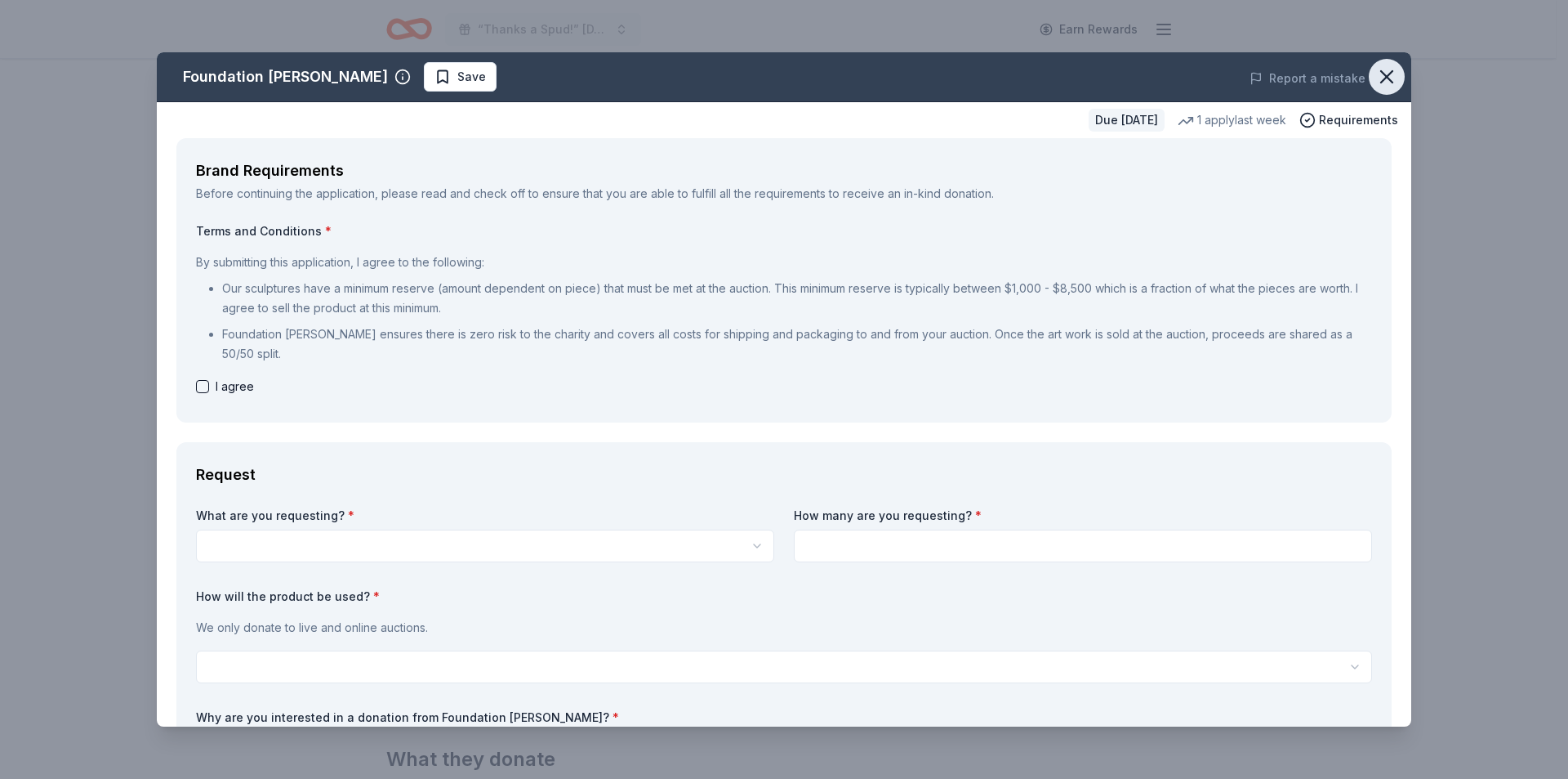
click at [1376, 78] on icon "button" at bounding box center [1387, 76] width 23 height 23
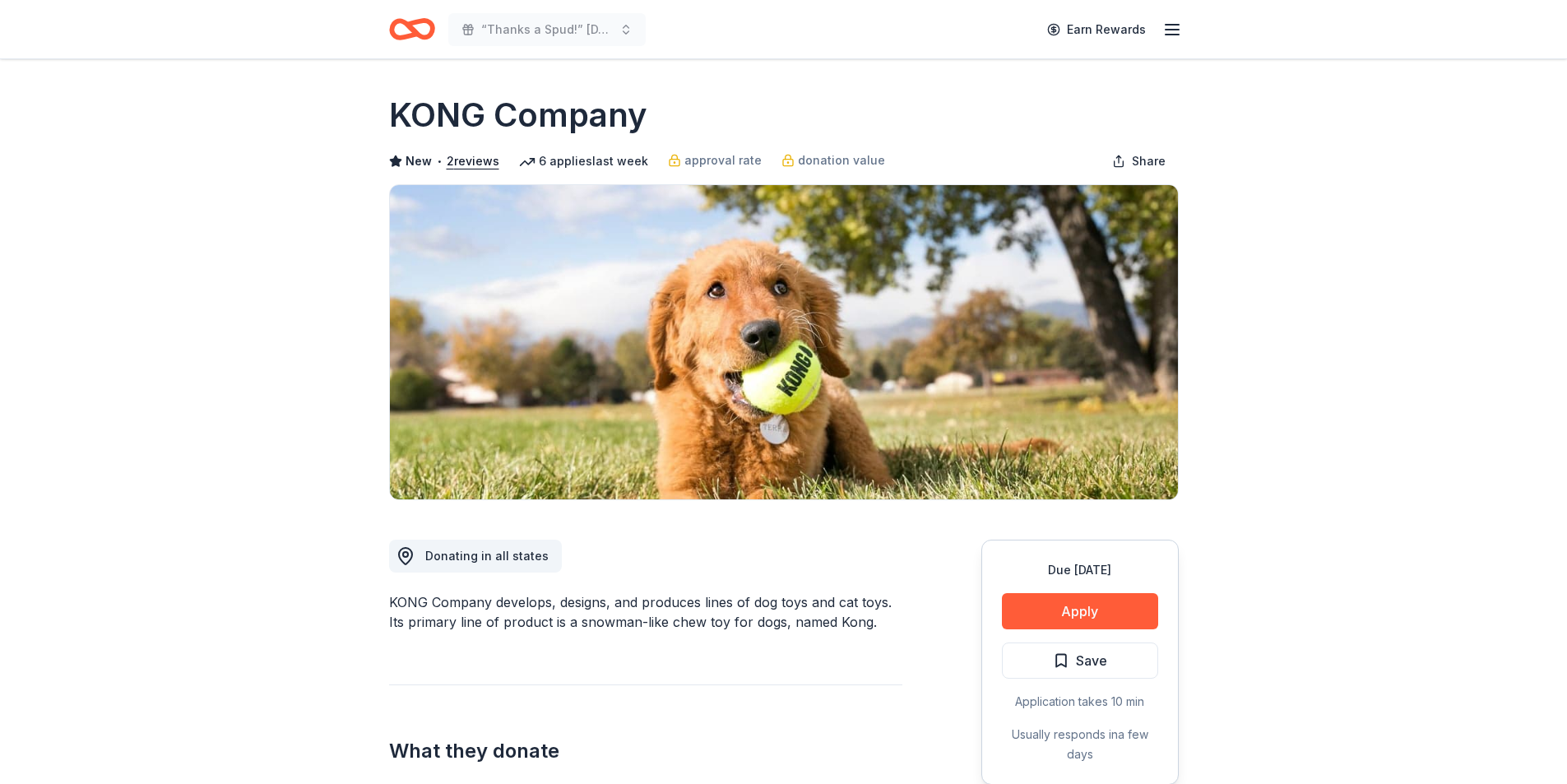
click at [1089, 593] on button "Apply" at bounding box center [1080, 611] width 156 height 36
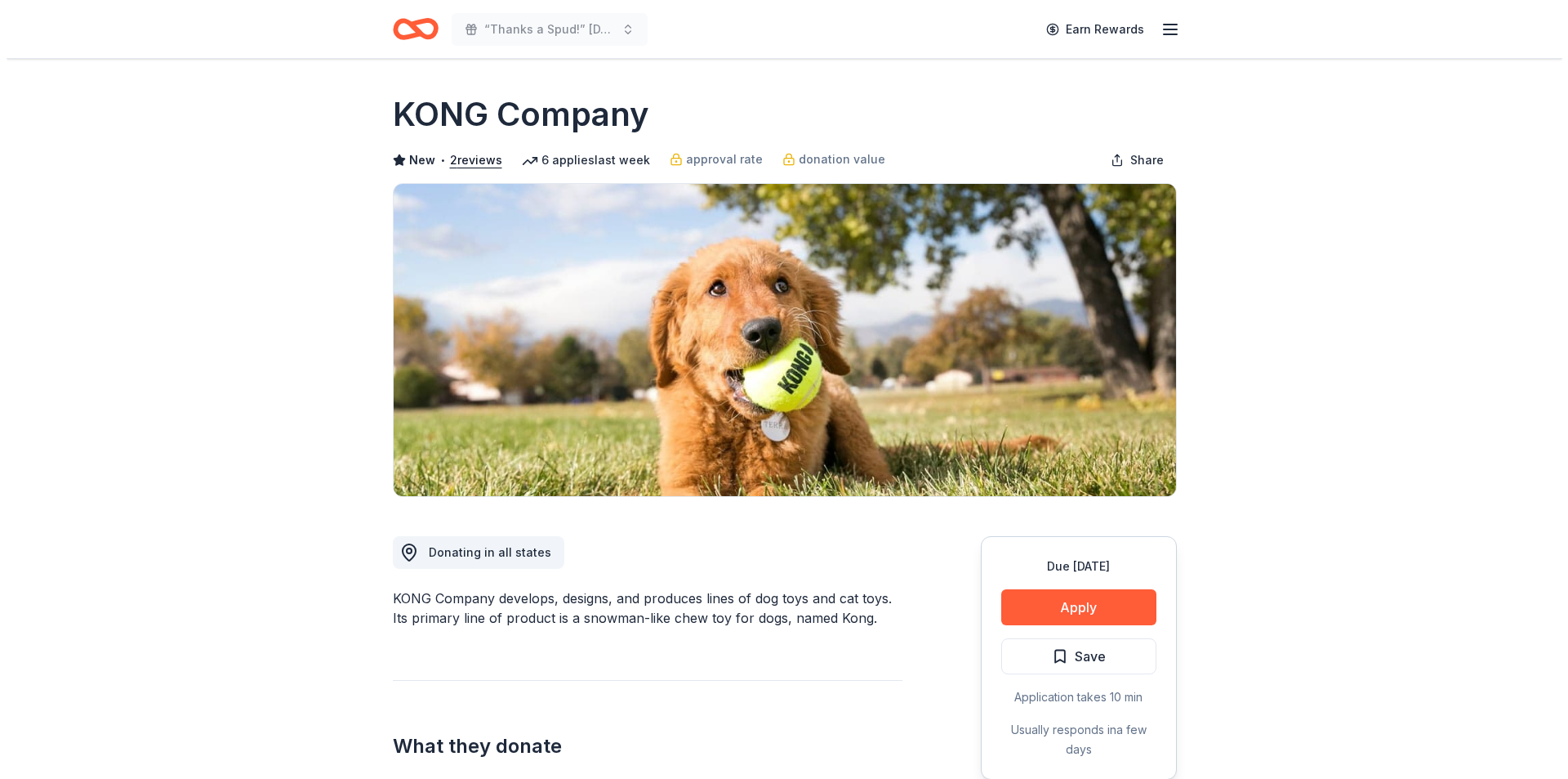
scroll to position [163, 0]
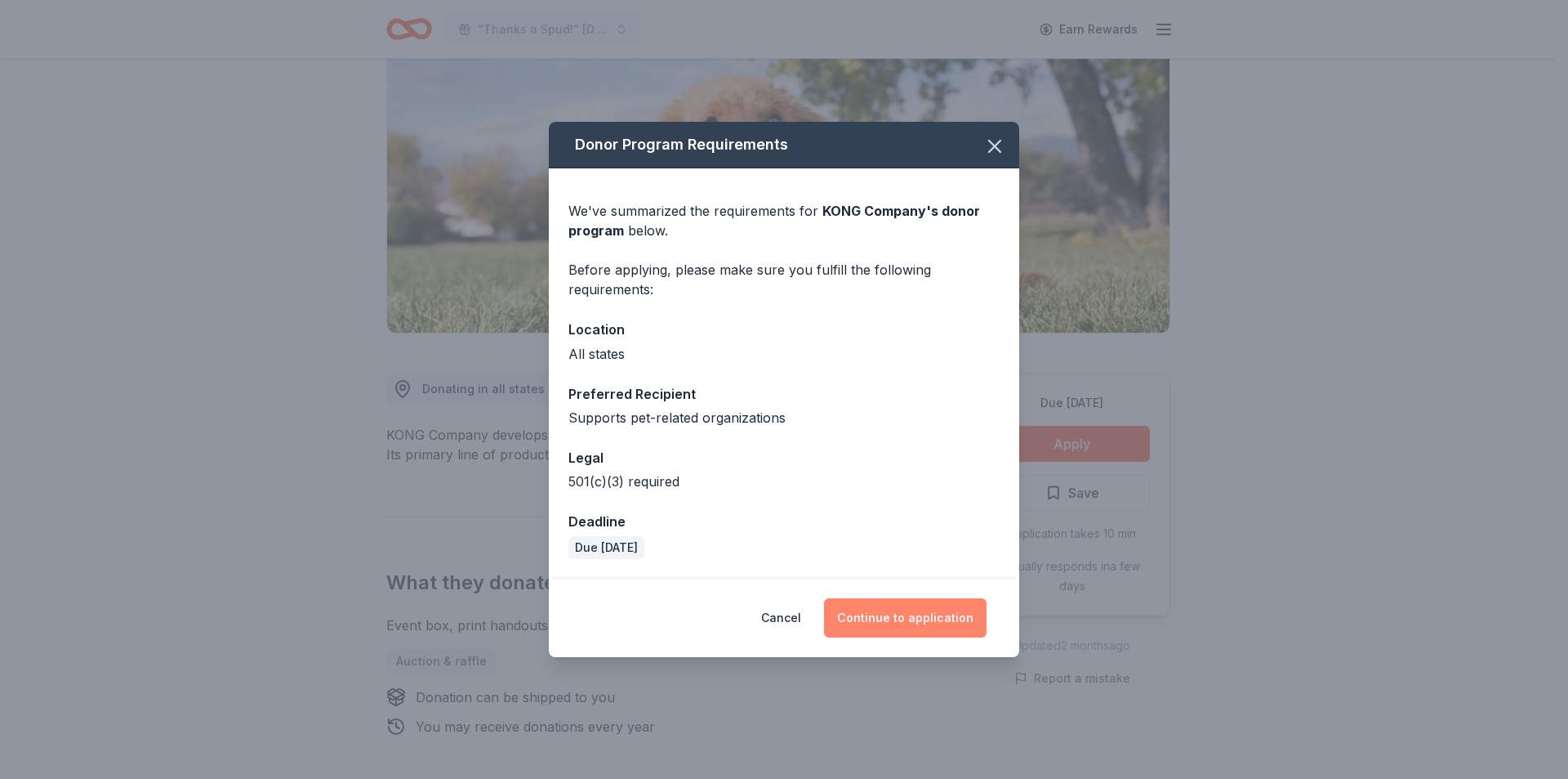
click at [927, 612] on button "Continue to application" at bounding box center [905, 618] width 162 height 39
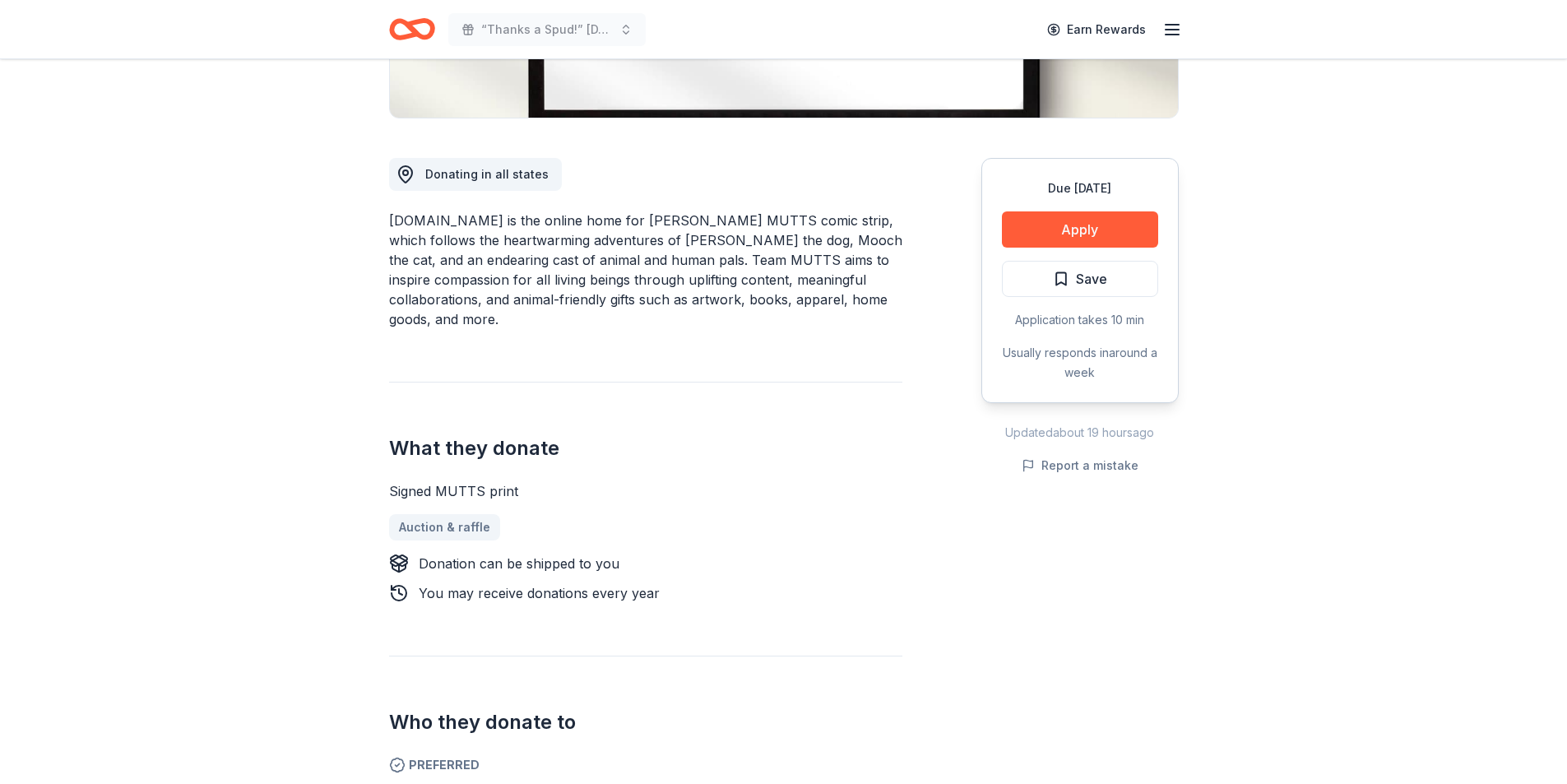
scroll to position [411, 0]
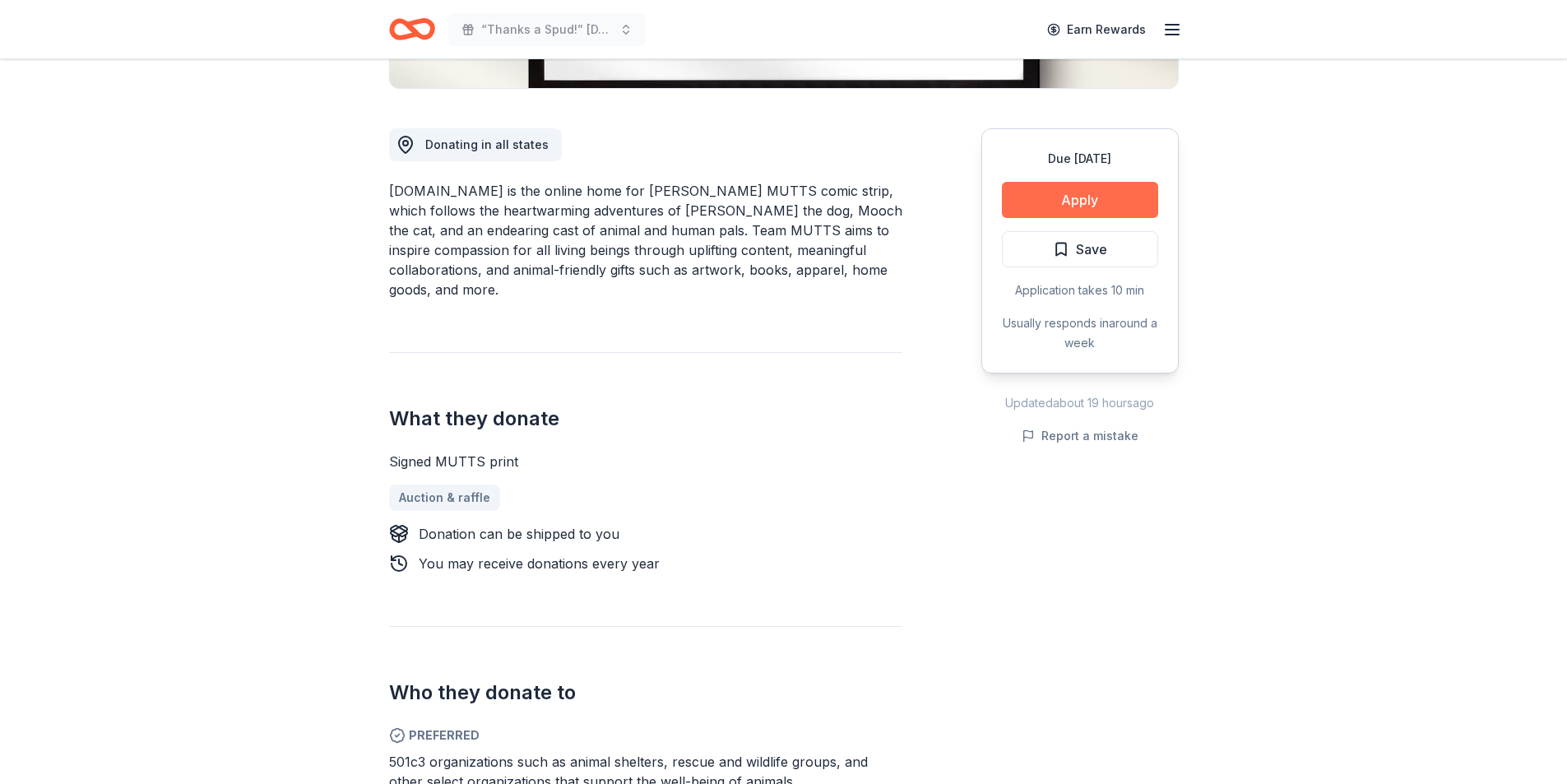
click at [1118, 189] on button "Apply" at bounding box center [1080, 199] width 156 height 36
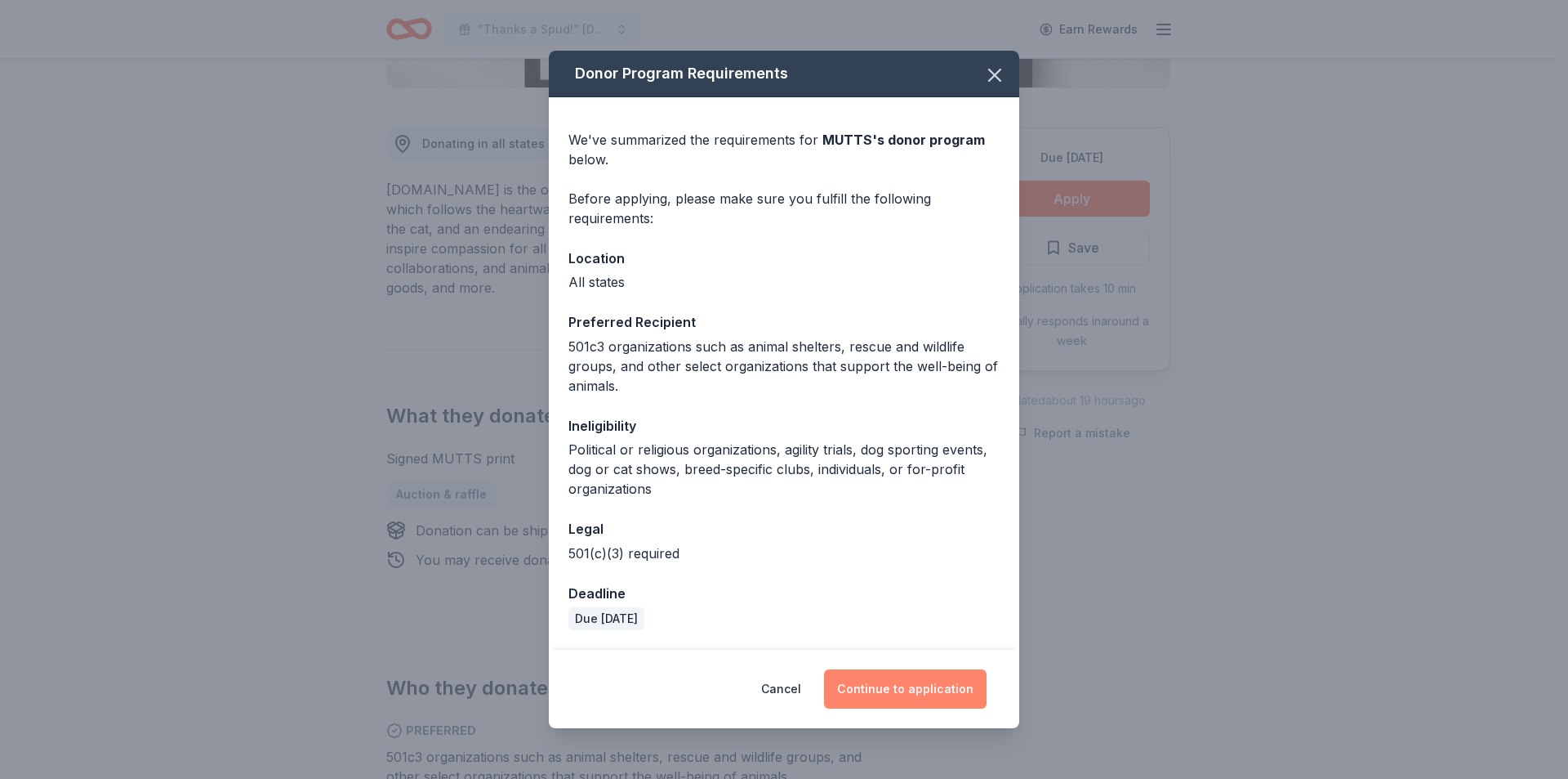
click at [878, 703] on button "Continue to application" at bounding box center [905, 688] width 162 height 39
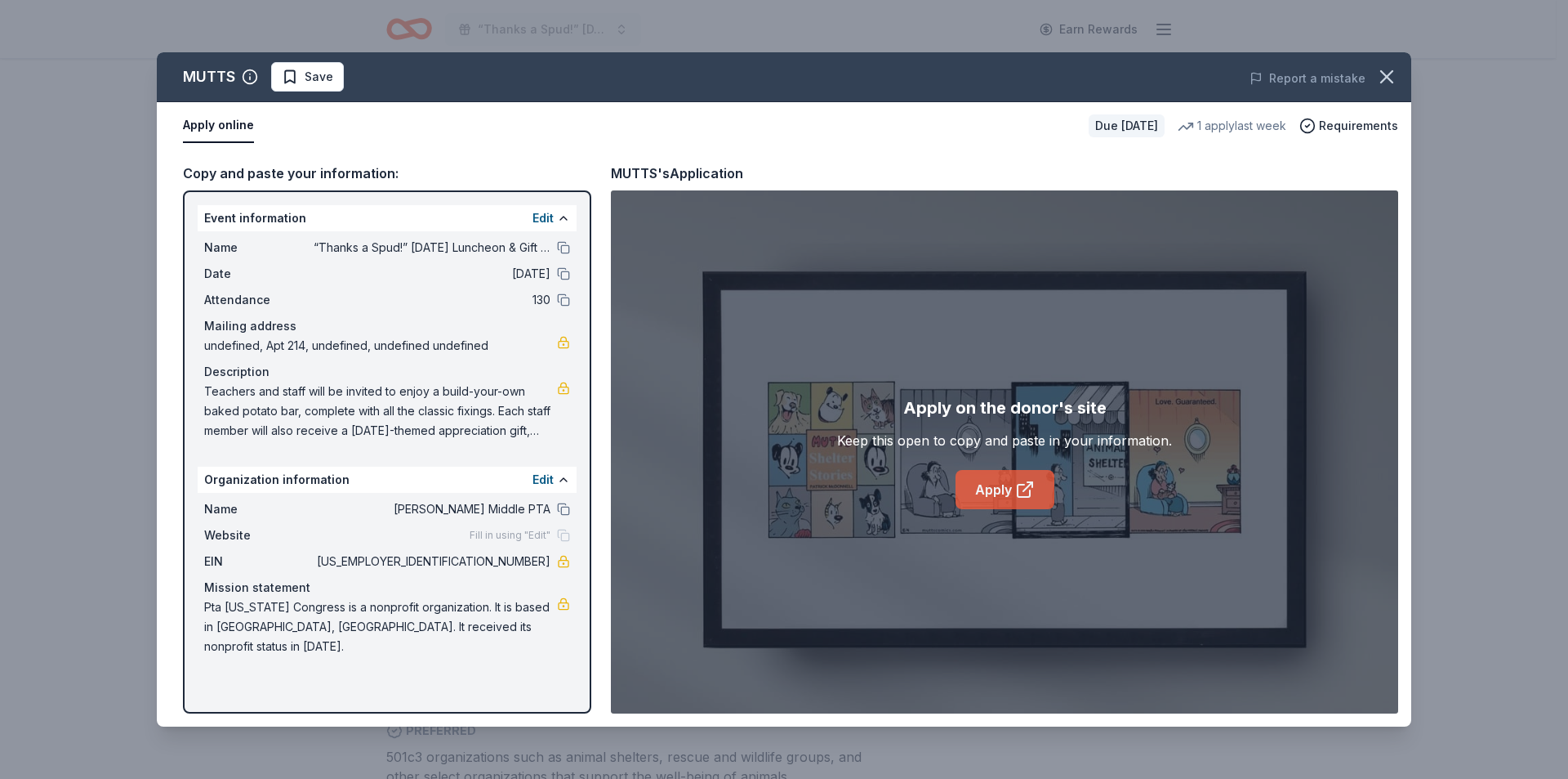
click at [1010, 487] on link "Apply" at bounding box center [1005, 489] width 99 height 39
click at [1387, 81] on icon "button" at bounding box center [1387, 76] width 23 height 23
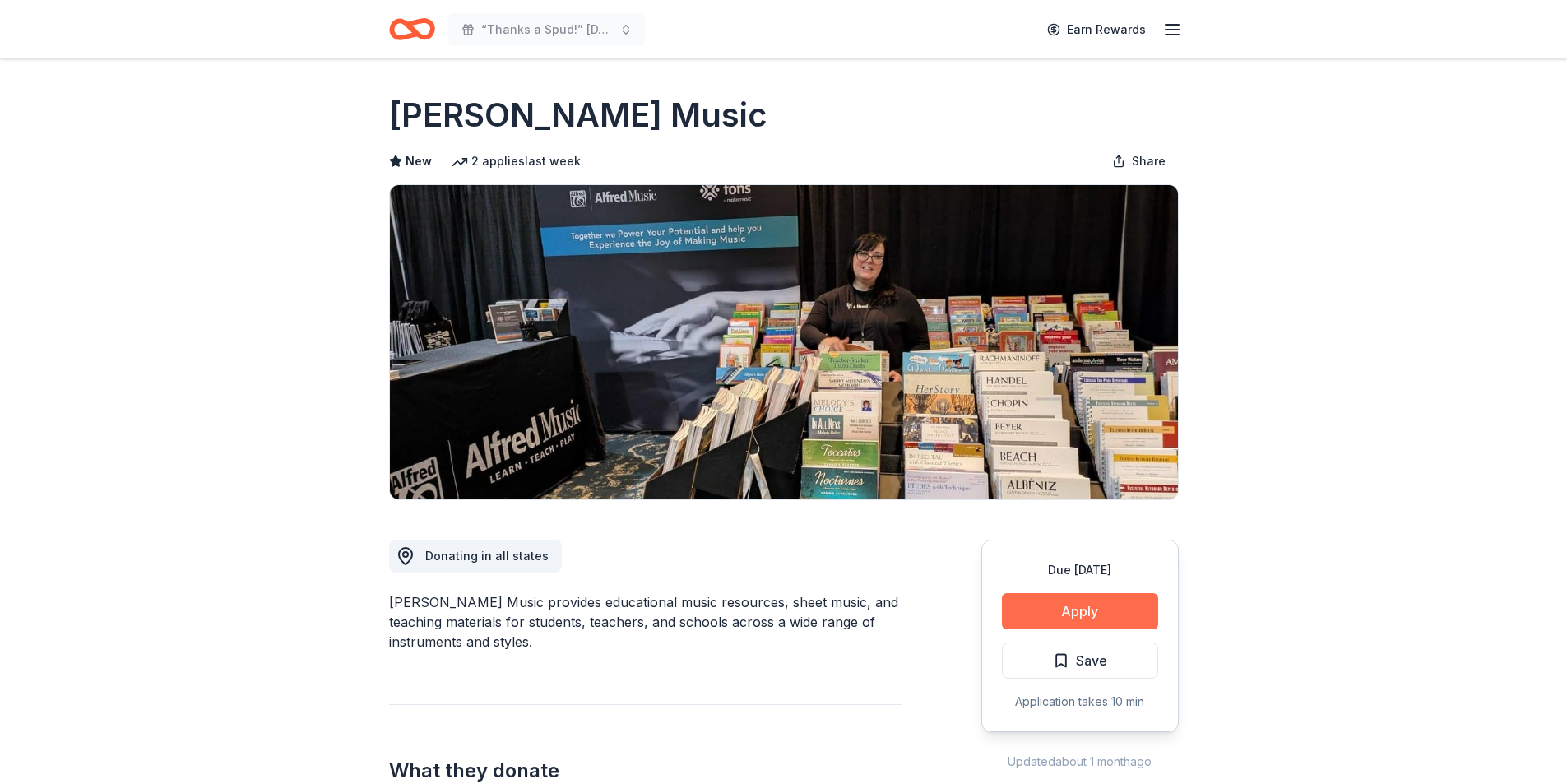
click at [1070, 619] on button "Apply" at bounding box center [1080, 611] width 156 height 36
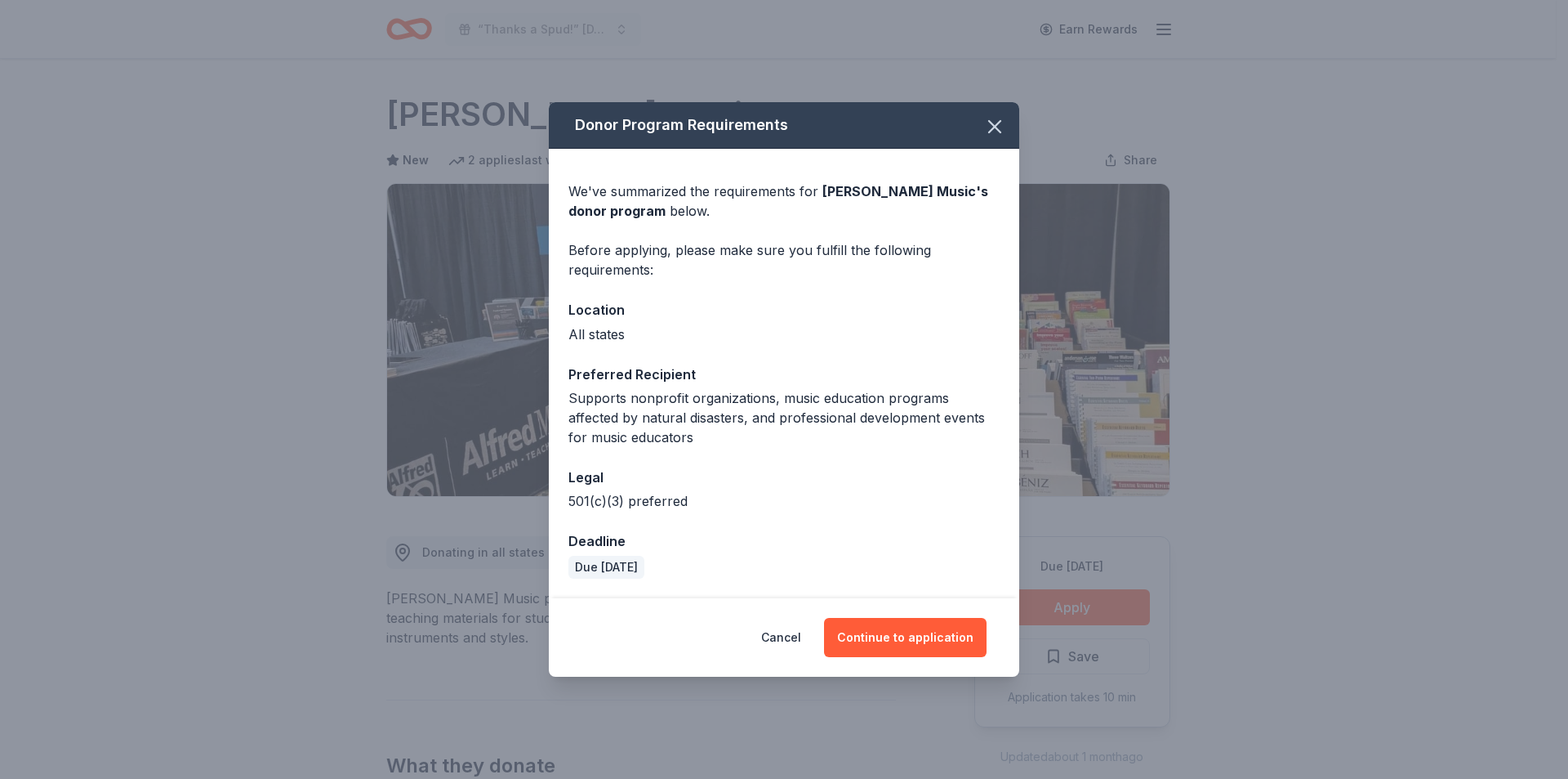
drag, startPoint x: 882, startPoint y: 633, endPoint x: 850, endPoint y: 609, distance: 40.0
click at [883, 634] on button "Continue to application" at bounding box center [905, 637] width 162 height 39
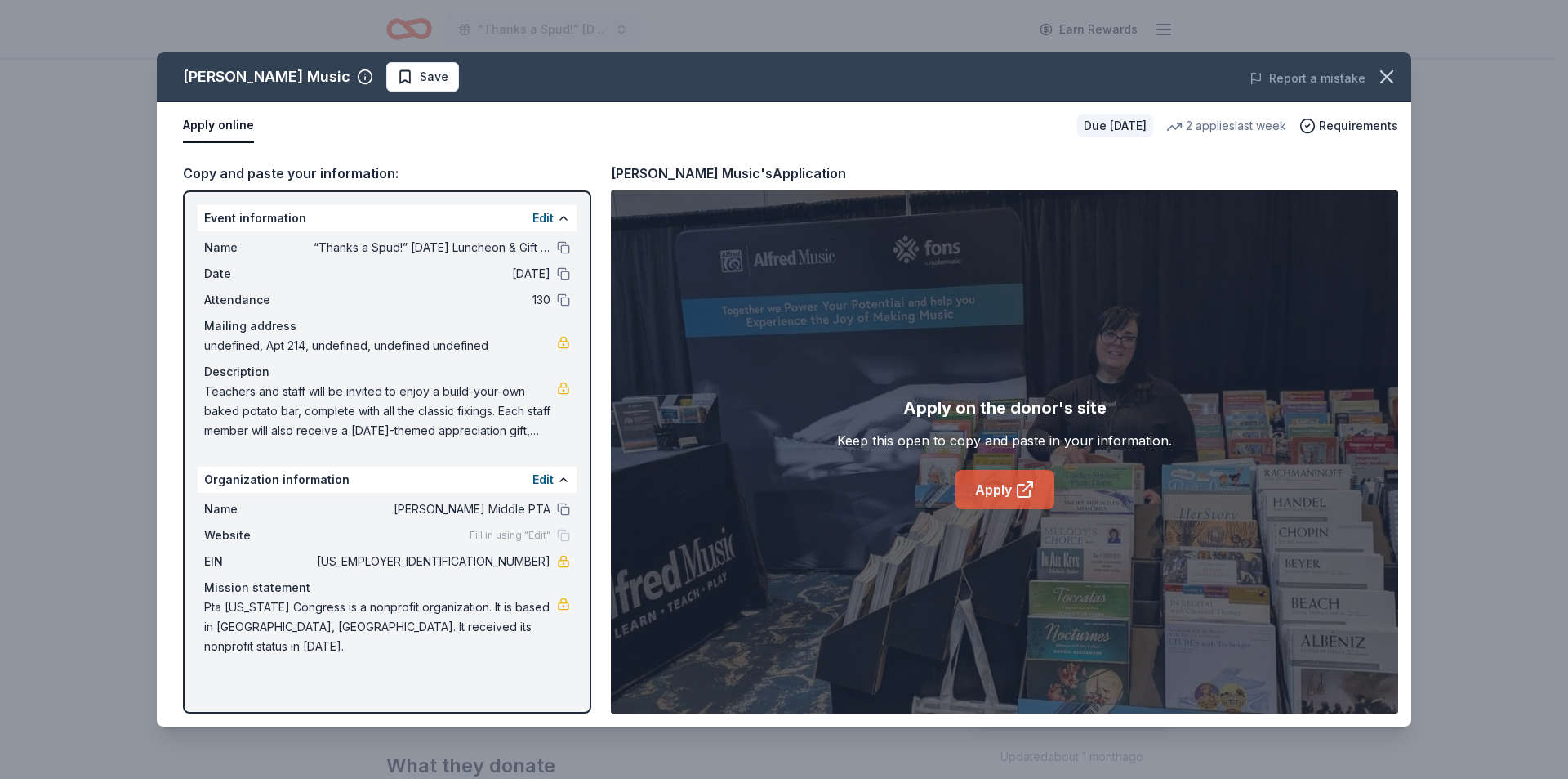
click at [1036, 496] on link "Apply" at bounding box center [1005, 489] width 99 height 39
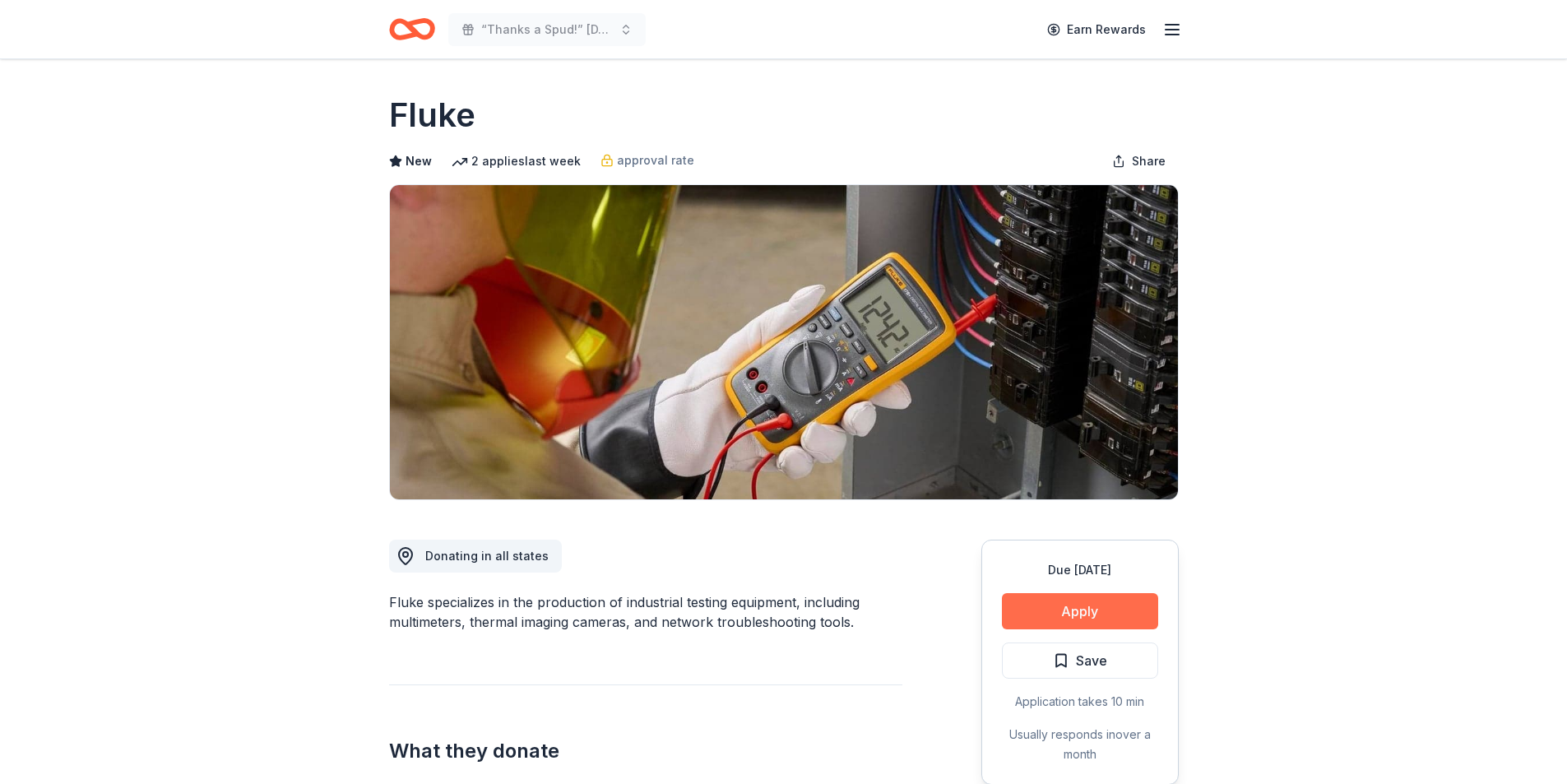
click at [1101, 624] on button "Apply" at bounding box center [1080, 611] width 156 height 36
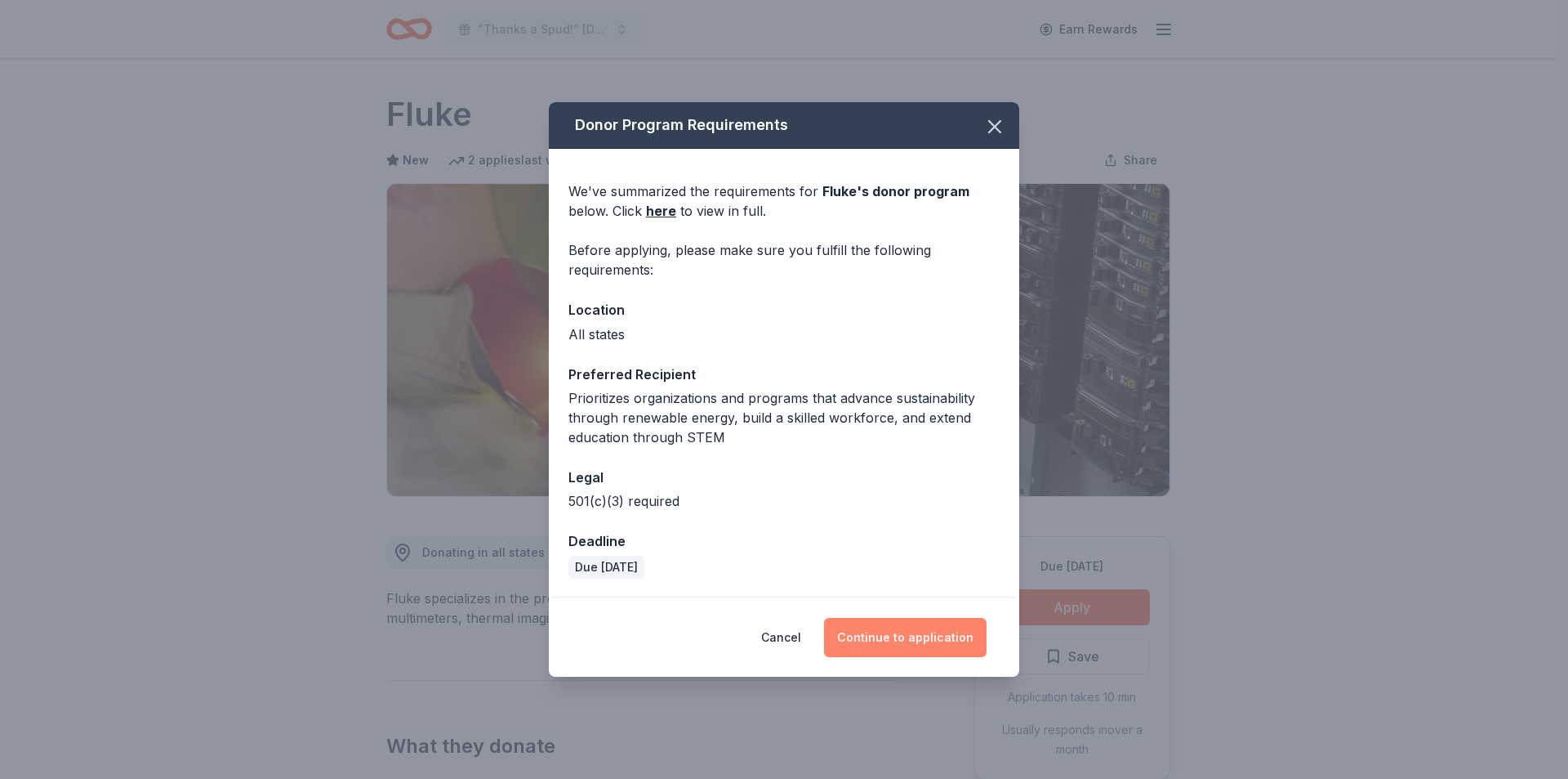
click at [905, 646] on button "Continue to application" at bounding box center [905, 637] width 162 height 39
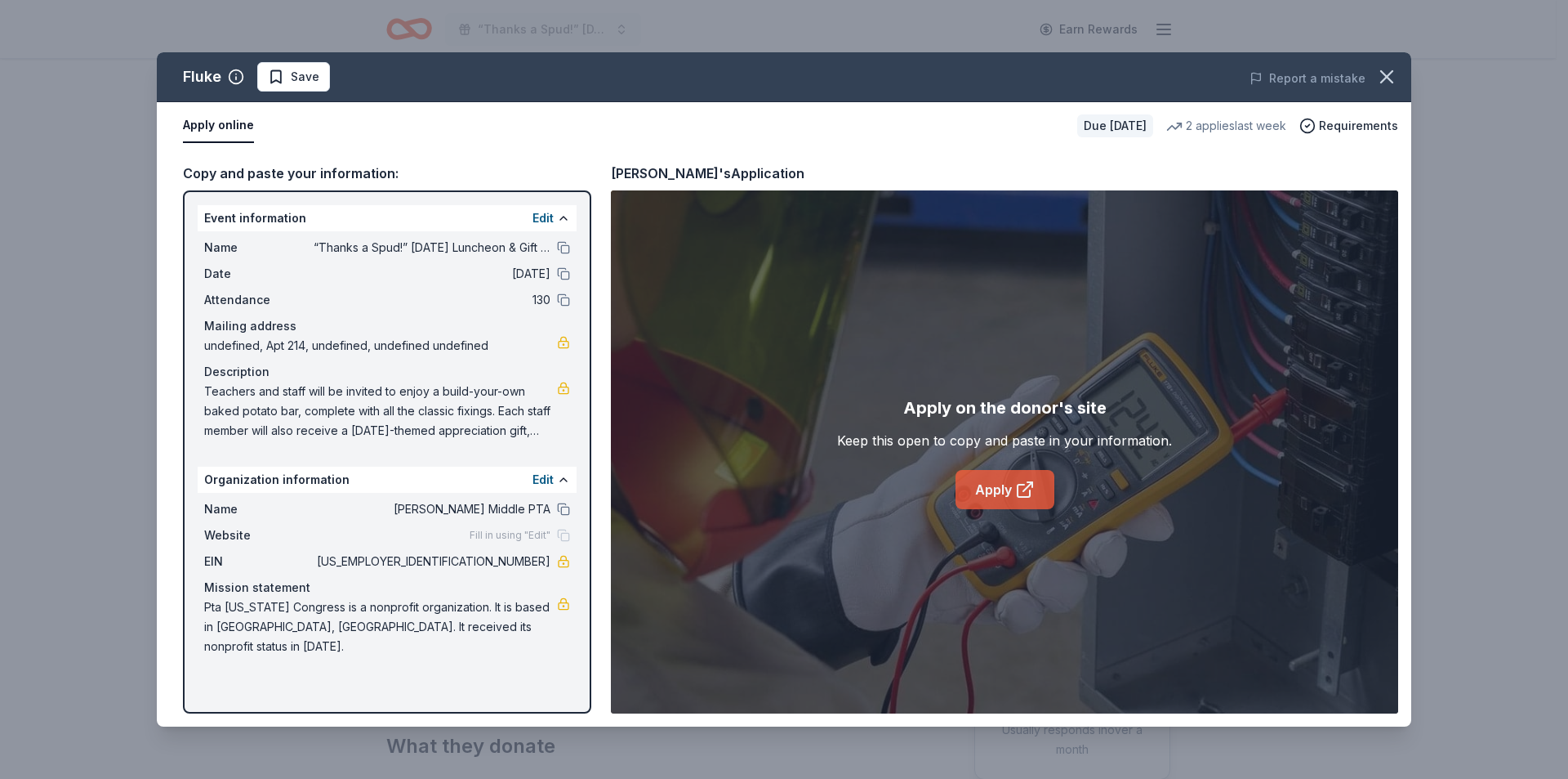
click at [986, 488] on link "Apply" at bounding box center [1005, 489] width 99 height 39
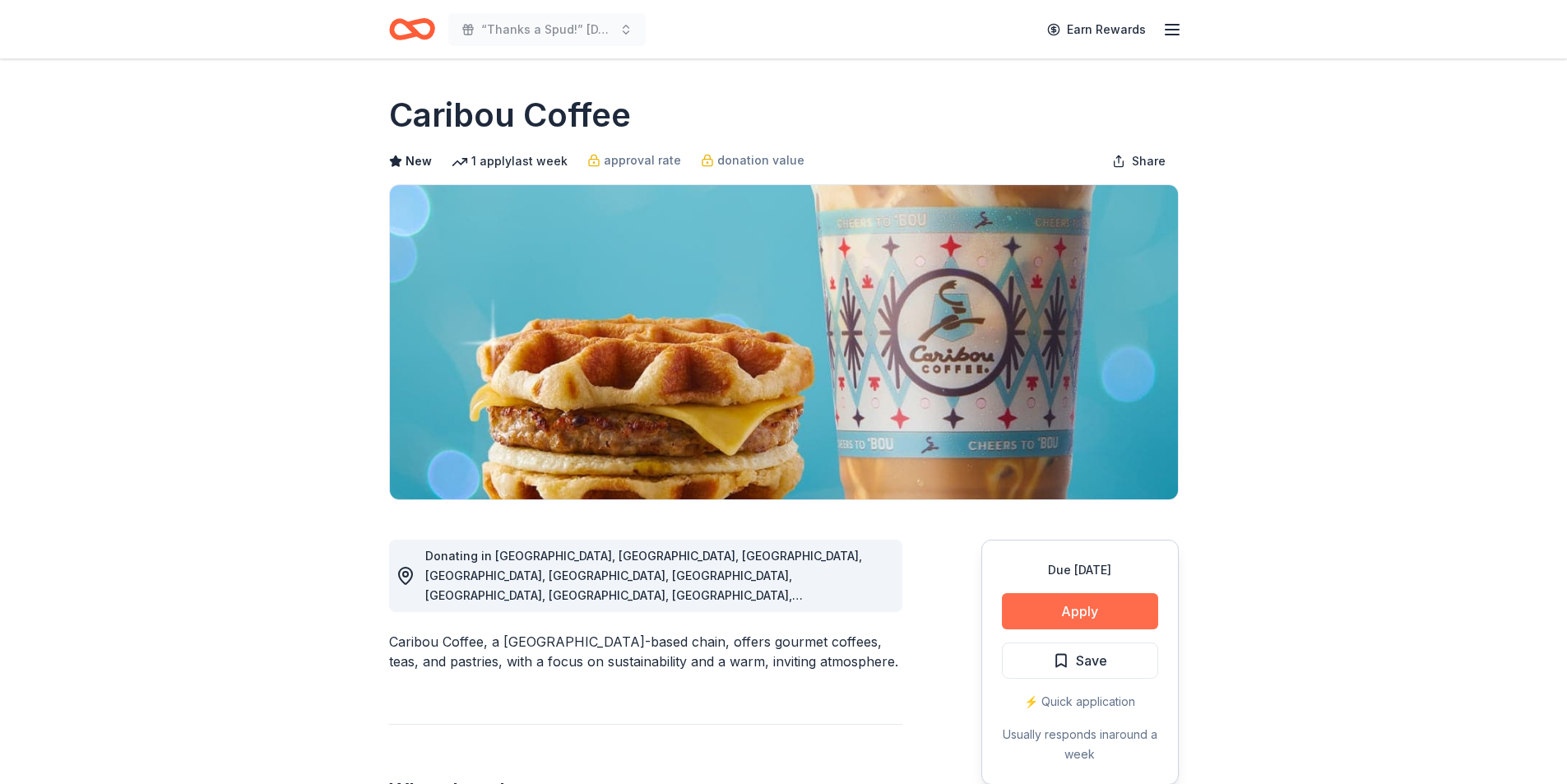
click at [1071, 625] on button "Apply" at bounding box center [1080, 611] width 156 height 36
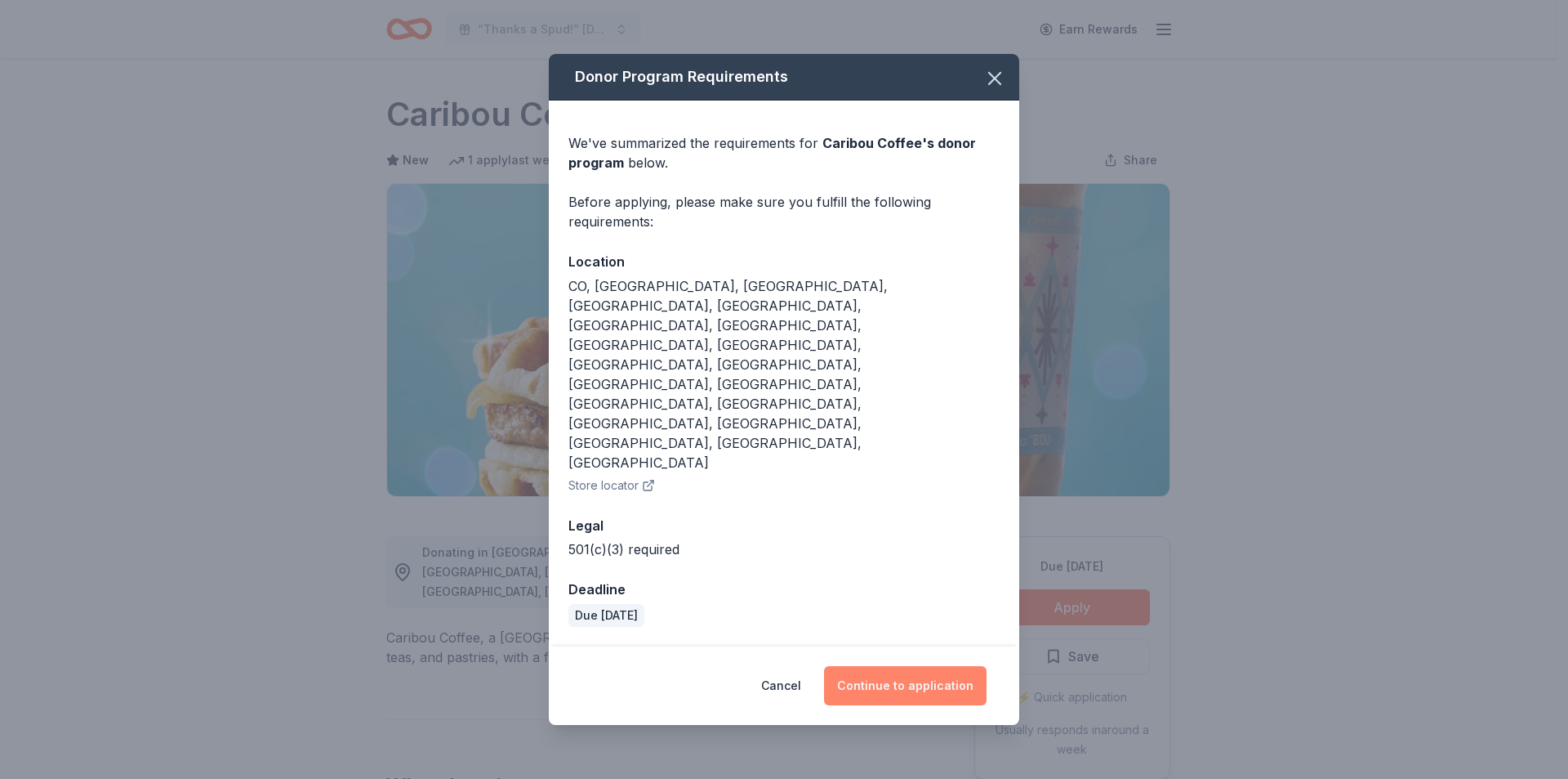
click at [907, 665] on button "Continue to application" at bounding box center [905, 685] width 162 height 39
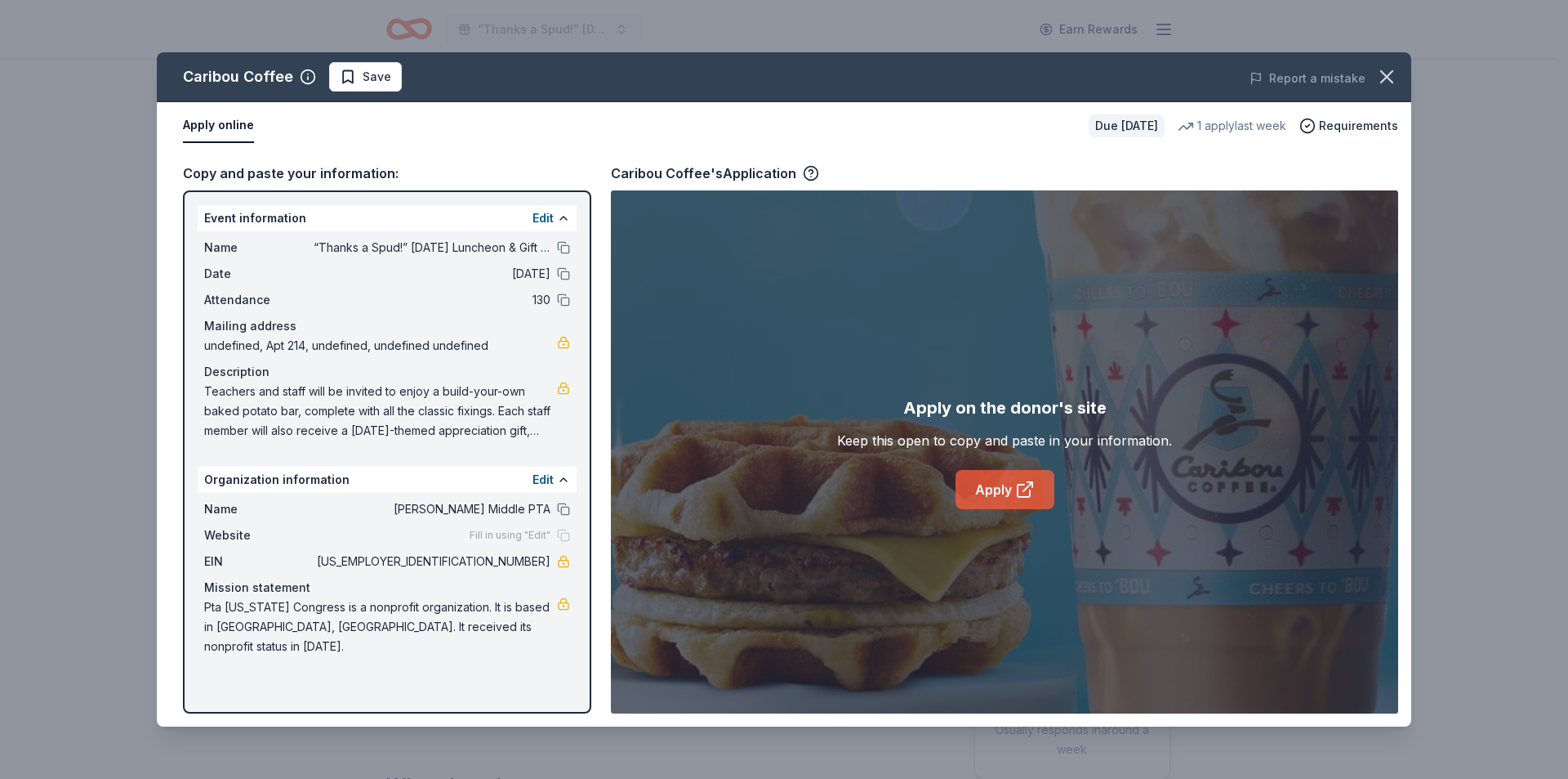
click at [967, 493] on link "Apply" at bounding box center [1005, 489] width 99 height 39
